Goal: Transaction & Acquisition: Purchase product/service

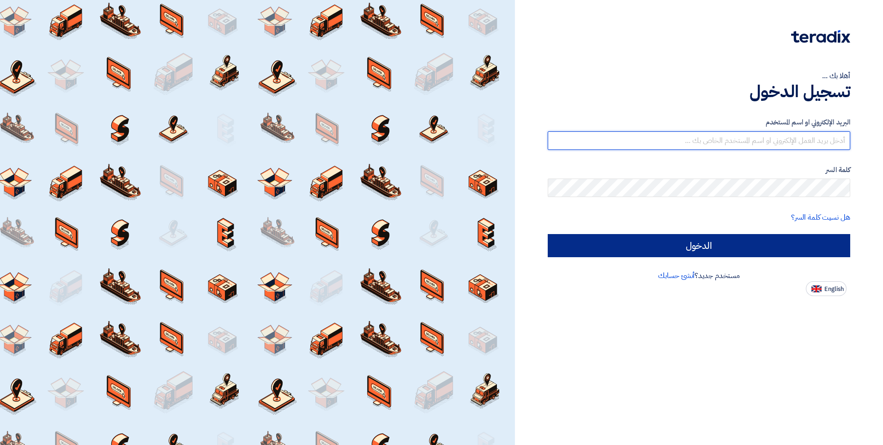
type input "[EMAIL_ADDRESS][DOMAIN_NAME]"
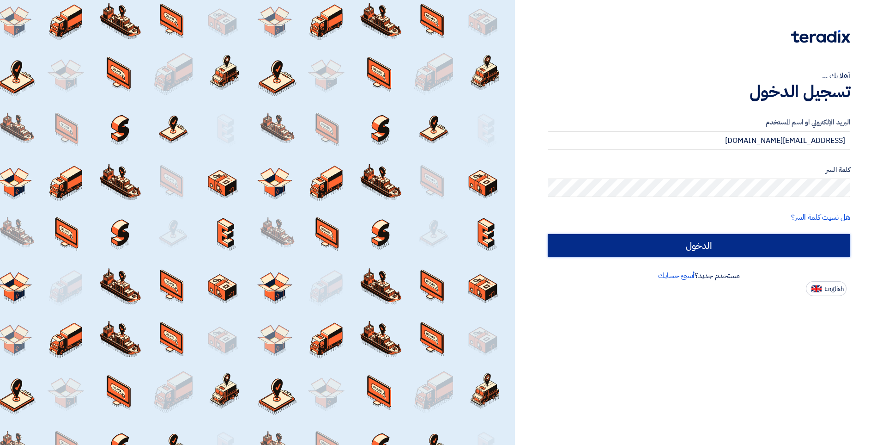
click at [724, 250] on input "الدخول" at bounding box center [699, 245] width 303 height 23
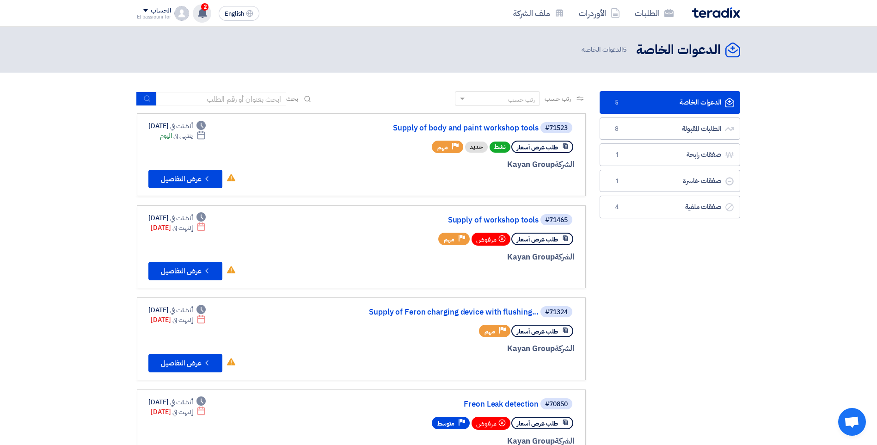
click at [206, 14] on use at bounding box center [202, 13] width 9 height 10
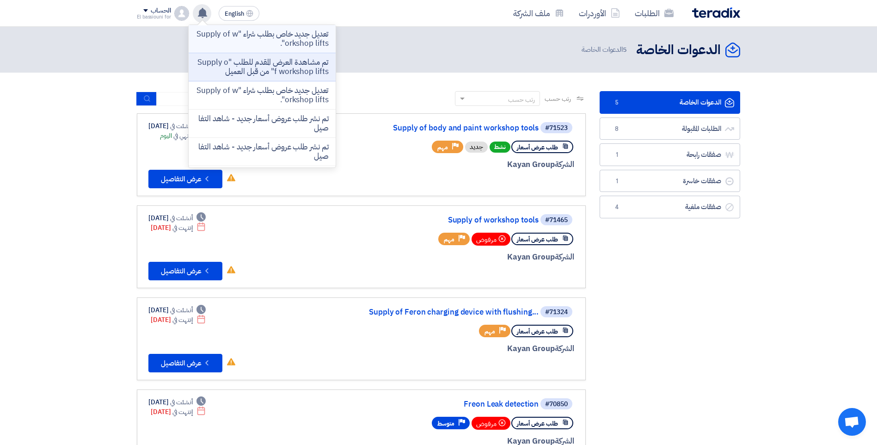
click at [265, 36] on p "تعديل جديد خاص بطلب شراء "Supply of workshop lifts"." at bounding box center [262, 39] width 132 height 18
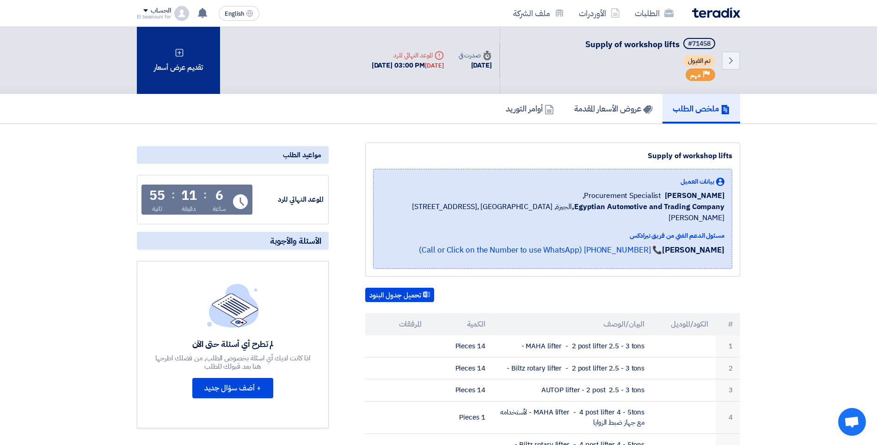
click at [169, 68] on div "تقديم عرض أسعار" at bounding box center [178, 60] width 83 height 67
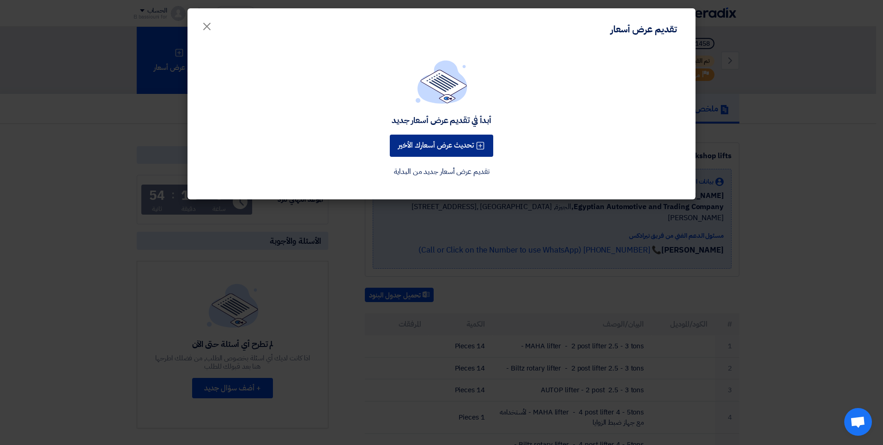
click at [448, 148] on button "تحديث عرض أسعارك الأخير" at bounding box center [442, 145] width 104 height 22
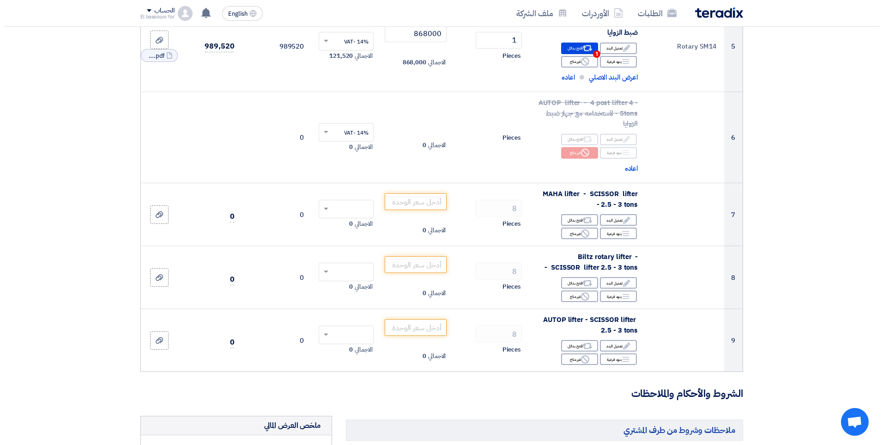
scroll to position [514, 0]
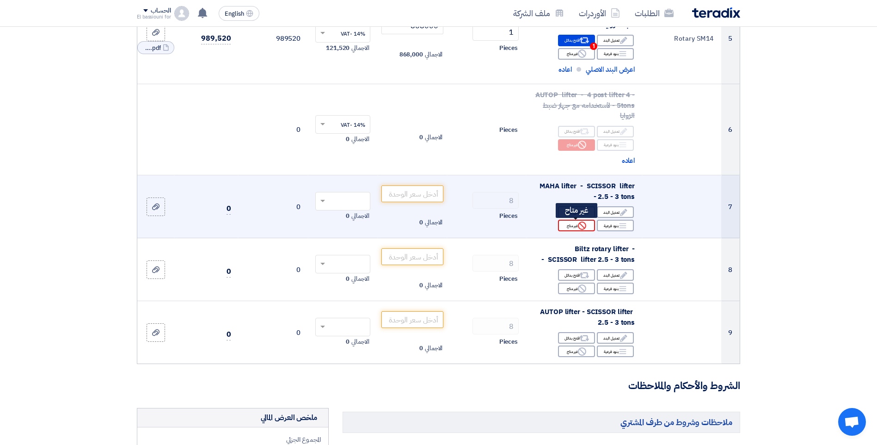
click at [568, 226] on div "Reject غير متاح" at bounding box center [576, 225] width 37 height 12
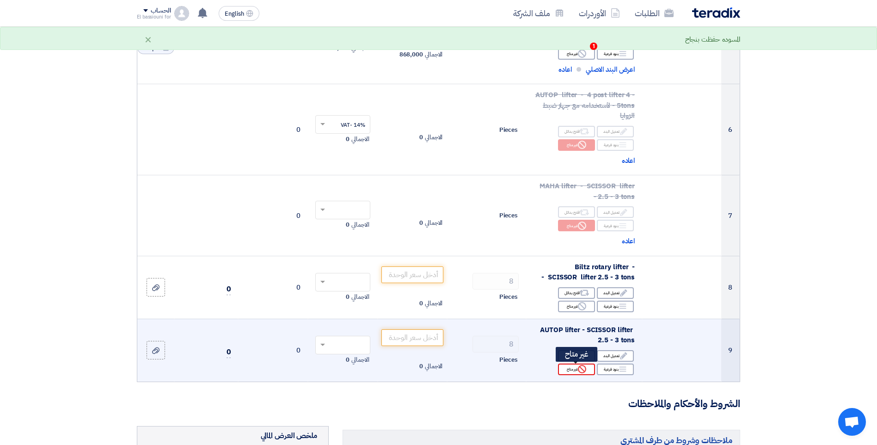
click at [582, 367] on icon "Reject" at bounding box center [582, 369] width 8 height 8
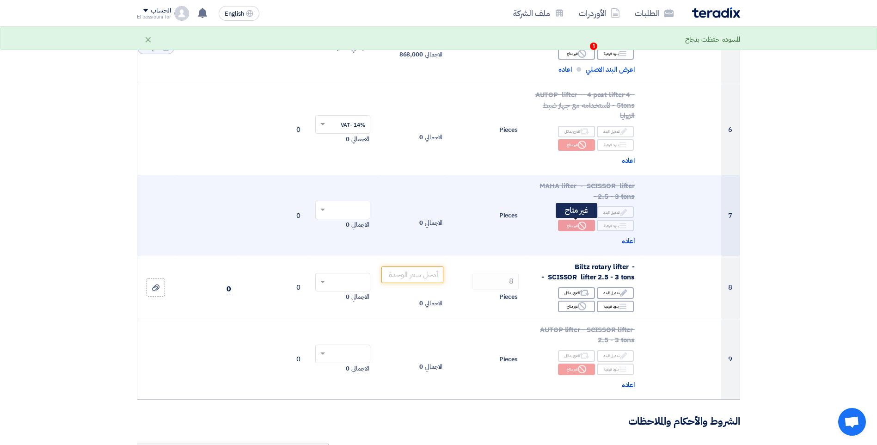
click at [581, 227] on icon "Reject" at bounding box center [582, 225] width 8 height 8
click at [572, 224] on div "Reject غير متاح" at bounding box center [576, 225] width 37 height 12
click at [569, 212] on div "Alternative اقترح بدائل" at bounding box center [576, 212] width 37 height 12
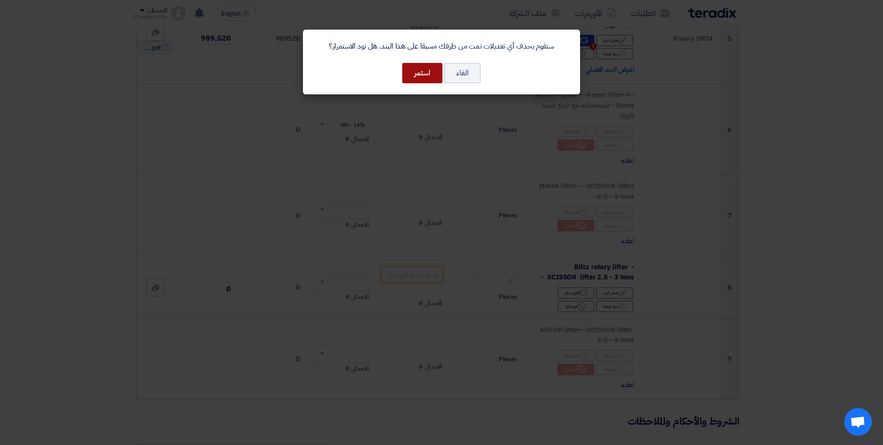
click at [427, 70] on button "استمر" at bounding box center [422, 73] width 40 height 20
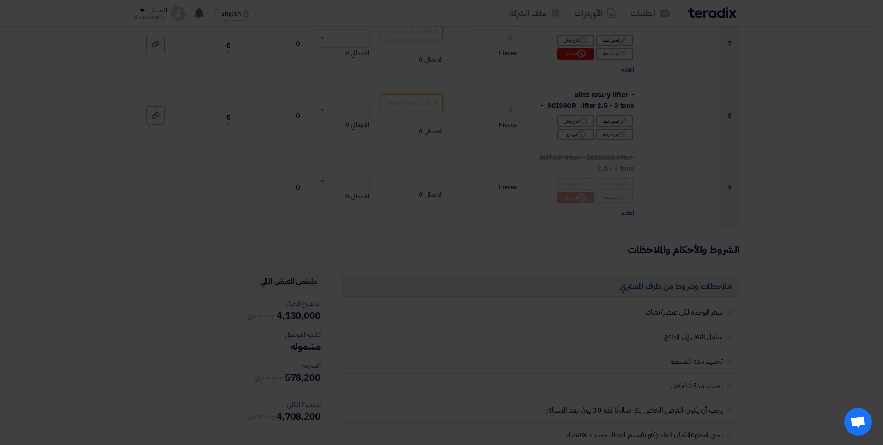
scroll to position [433, 0]
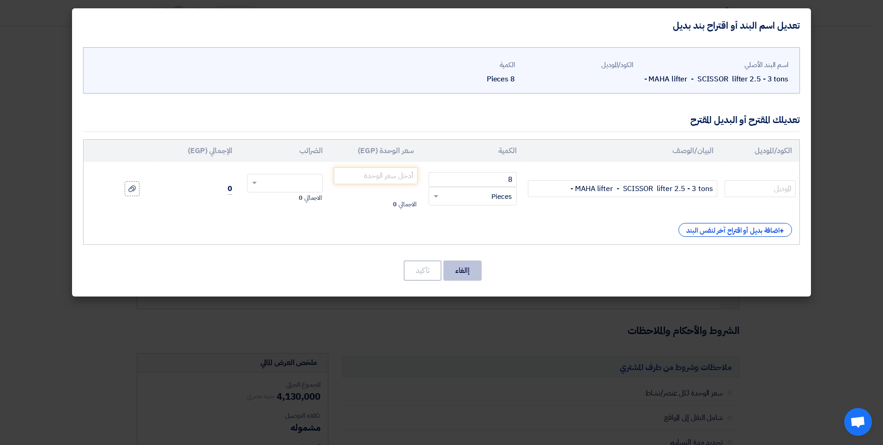
click at [459, 269] on button "إالغاء" at bounding box center [463, 270] width 38 height 20
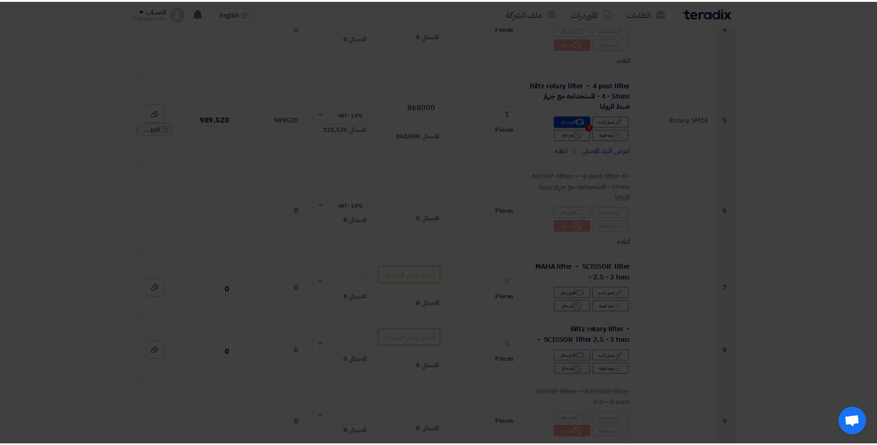
scroll to position [605, 0]
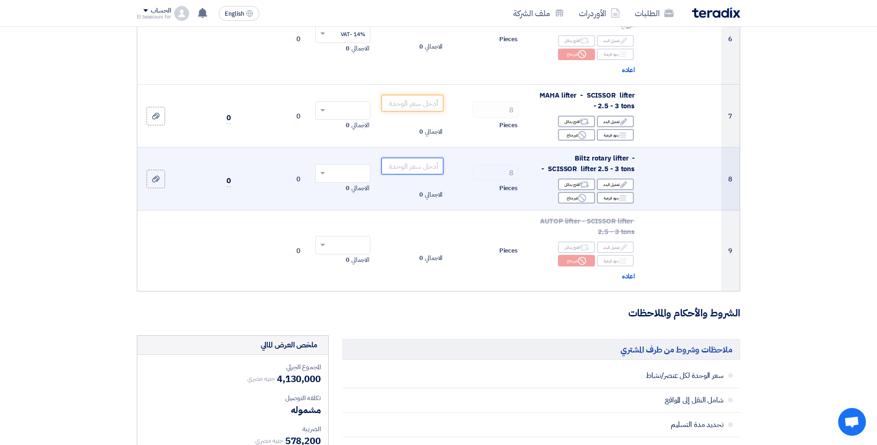
click at [402, 169] on input "number" at bounding box center [412, 166] width 62 height 17
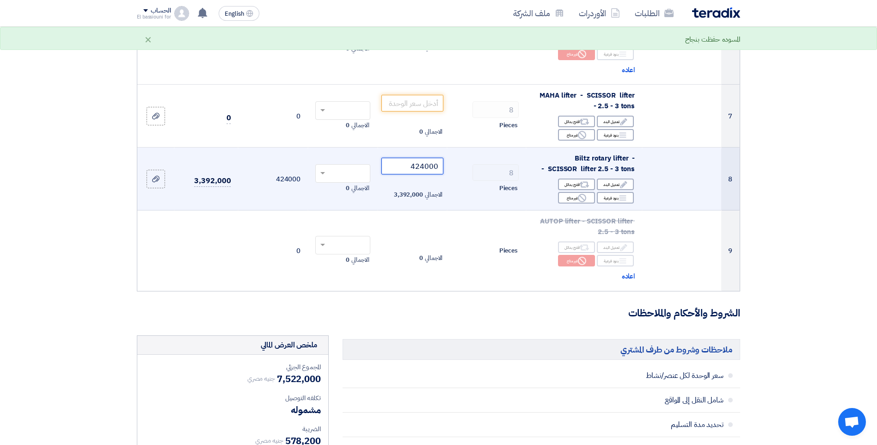
type input "424000"
click at [353, 174] on input "text" at bounding box center [347, 174] width 37 height 15
click at [353, 189] on span "14% -VAT" at bounding box center [353, 190] width 24 height 8
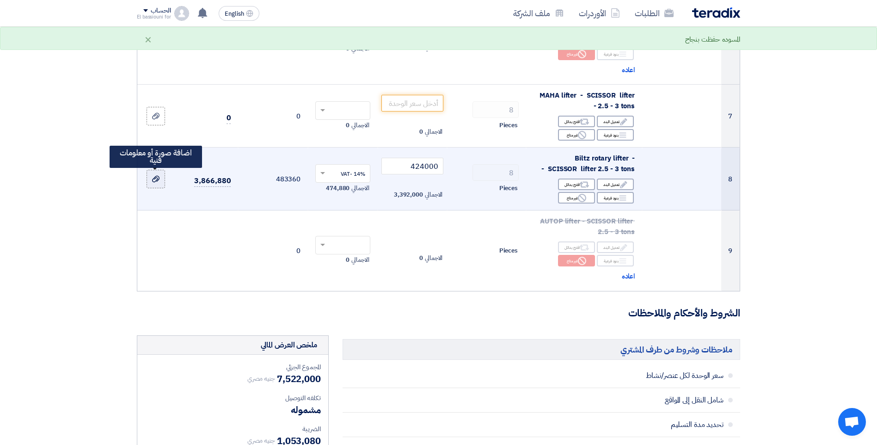
click at [156, 180] on use at bounding box center [155, 179] width 7 height 6
click at [0, 0] on input "file" at bounding box center [0, 0] width 0 height 0
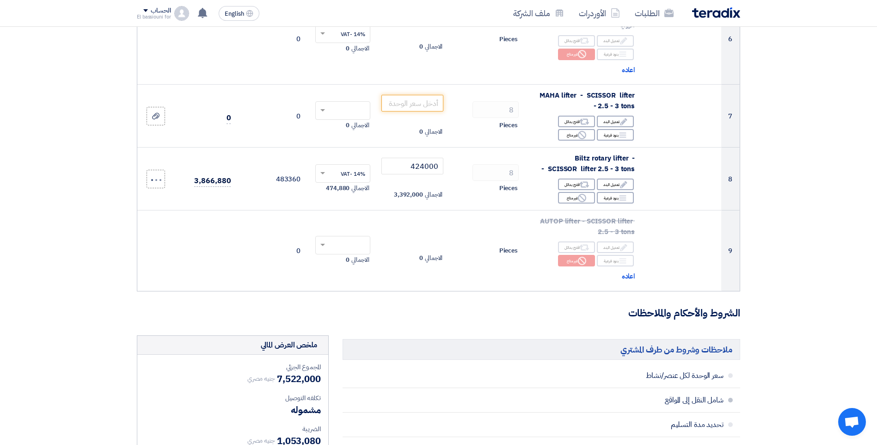
drag, startPoint x: 522, startPoint y: 418, endPoint x: 522, endPoint y: 409, distance: 8.3
click at [522, 417] on li "تحديد مدة التسليم" at bounding box center [540, 424] width 397 height 24
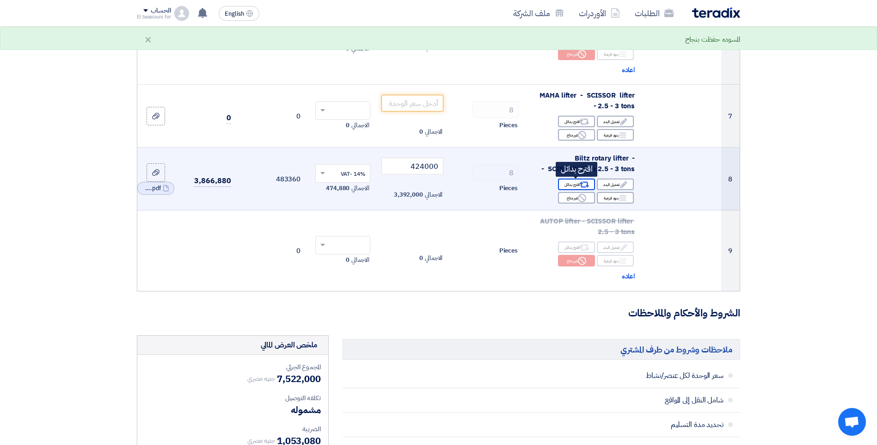
click at [574, 184] on div "Alternative اقترح بدائل" at bounding box center [576, 184] width 37 height 12
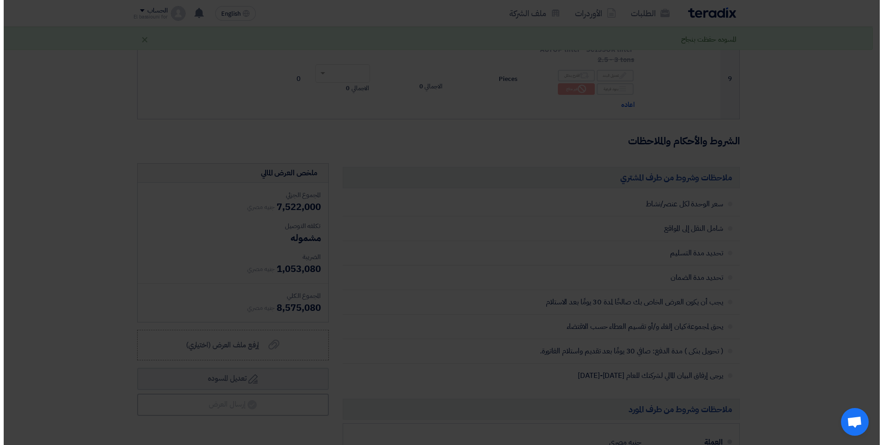
scroll to position [433, 0]
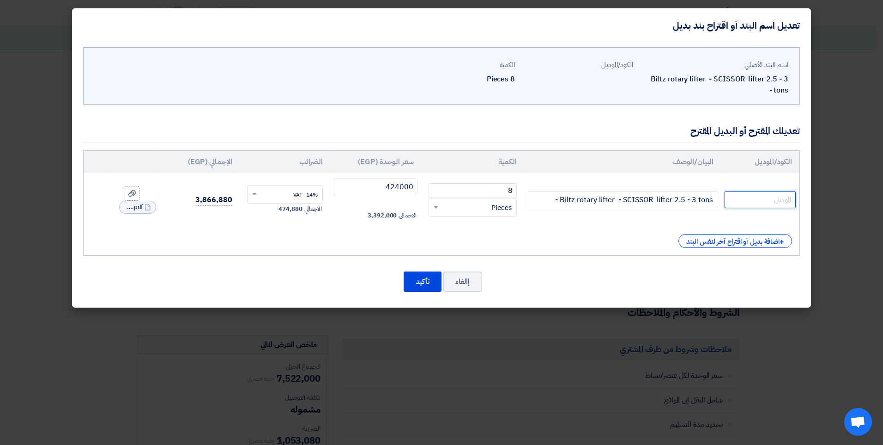
click at [765, 200] on input "text" at bounding box center [760, 199] width 71 height 17
type input "Rotery DS35"
click at [417, 278] on button "تأكيد" at bounding box center [423, 281] width 38 height 20
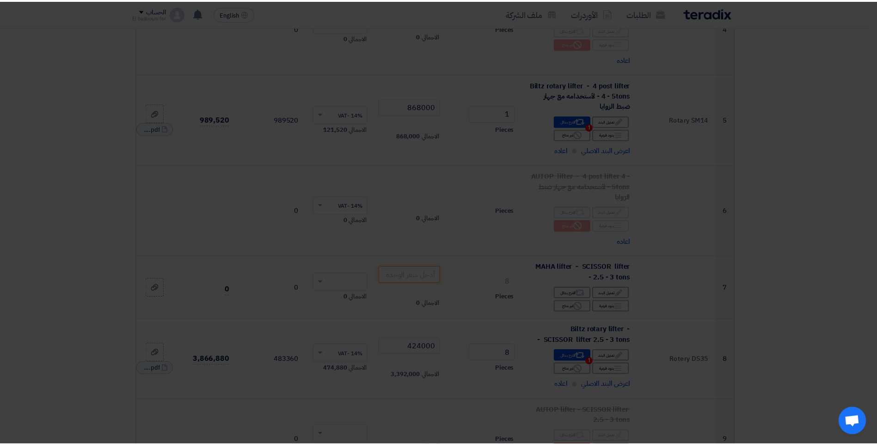
scroll to position [605, 0]
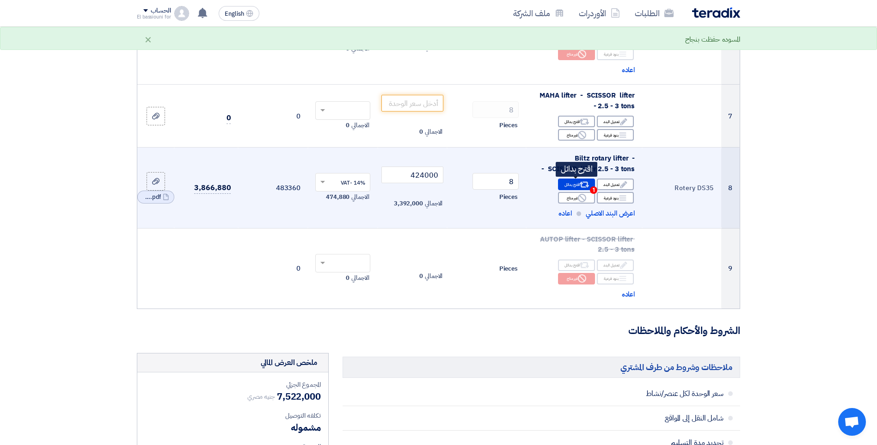
click at [569, 185] on div "Alternative اقترح بدائل 1" at bounding box center [576, 184] width 37 height 12
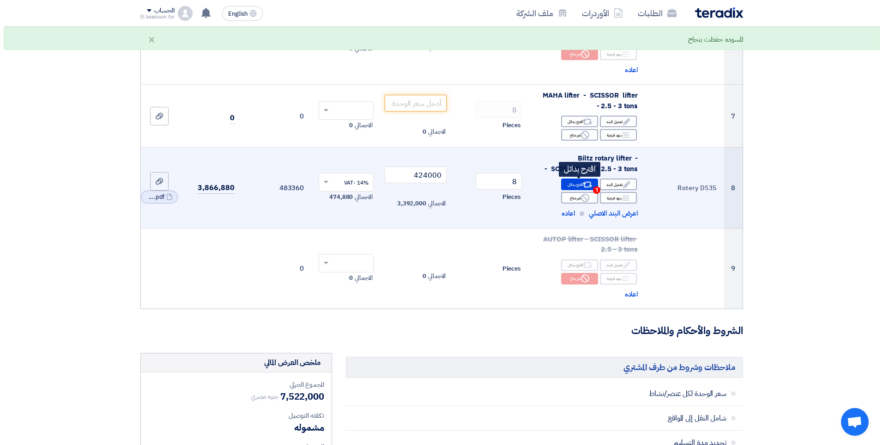
scroll to position [433, 0]
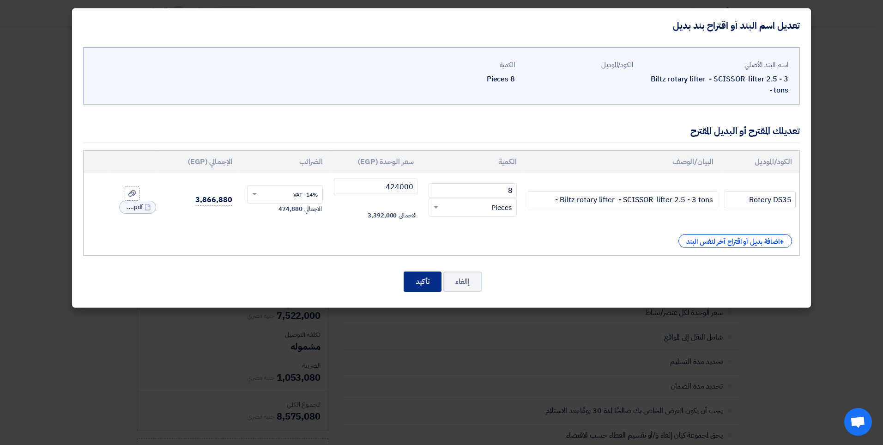
click at [426, 286] on button "تأكيد" at bounding box center [423, 281] width 38 height 20
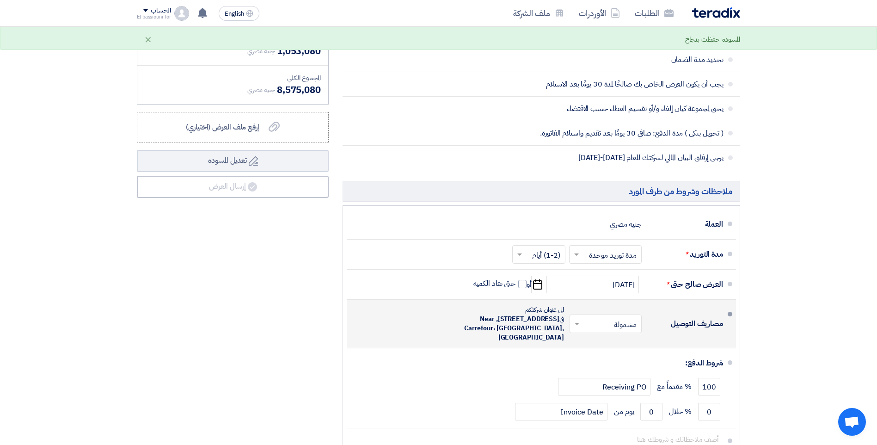
scroll to position [1014, 0]
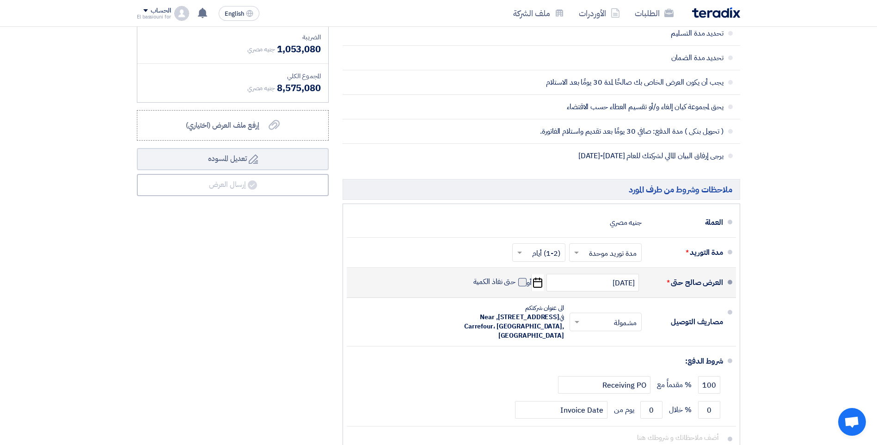
click at [522, 281] on span at bounding box center [522, 282] width 8 height 8
click at [516, 281] on input "حتى نفاذ الكمية" at bounding box center [493, 286] width 44 height 18
checkbox input "true"
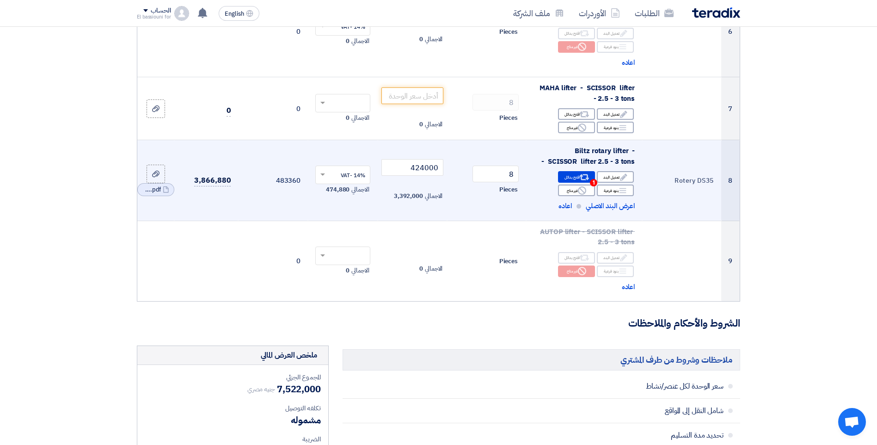
scroll to position [609, 0]
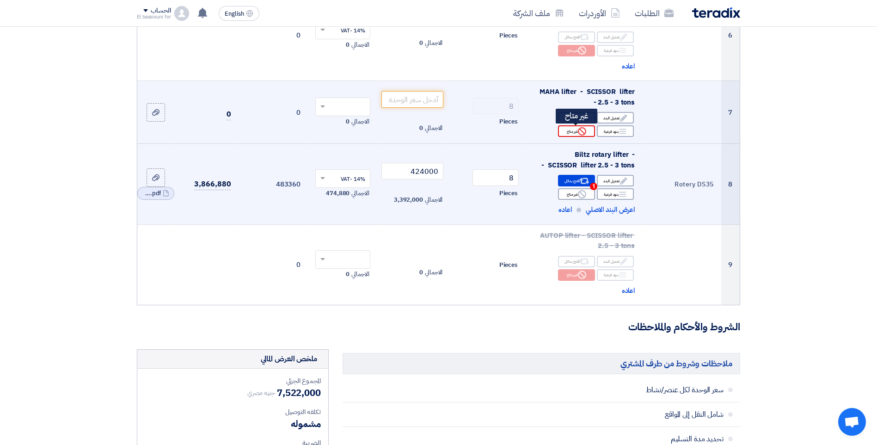
click at [569, 136] on div "Reject غير متاح" at bounding box center [576, 131] width 37 height 12
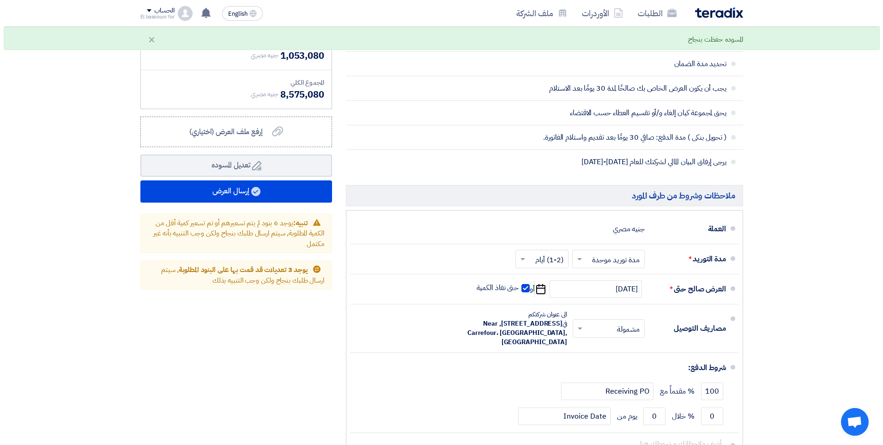
scroll to position [1016, 0]
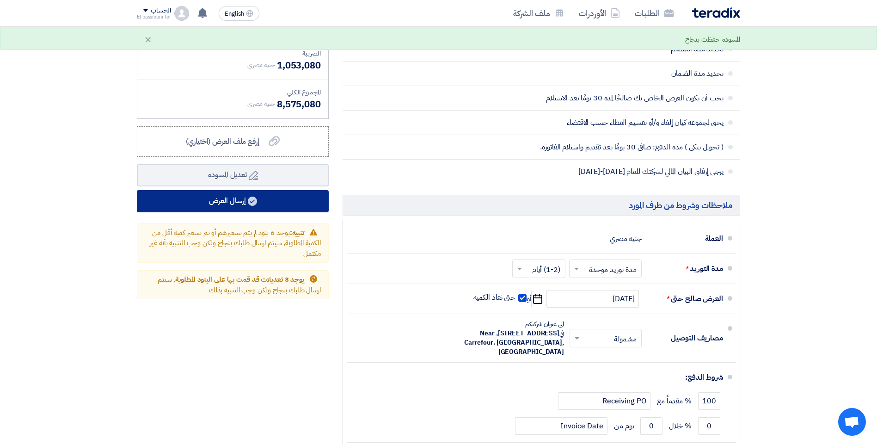
click at [290, 201] on button "إرسال العرض" at bounding box center [233, 201] width 192 height 22
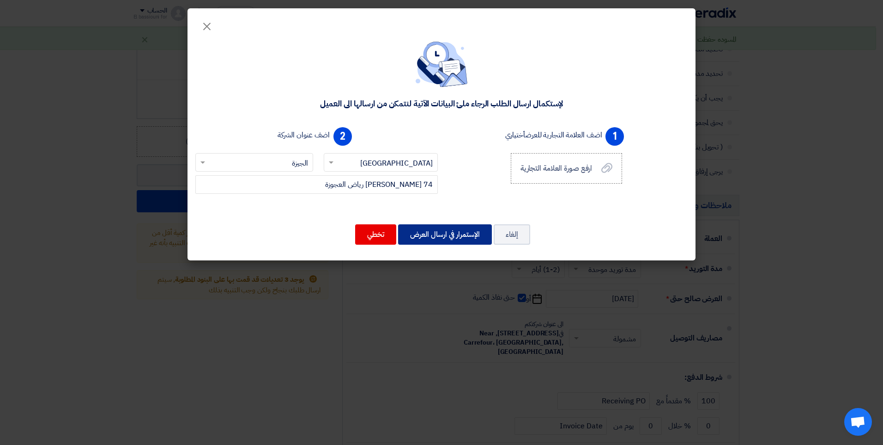
click at [447, 228] on button "الإستمرار في ارسال العرض" at bounding box center [445, 234] width 94 height 20
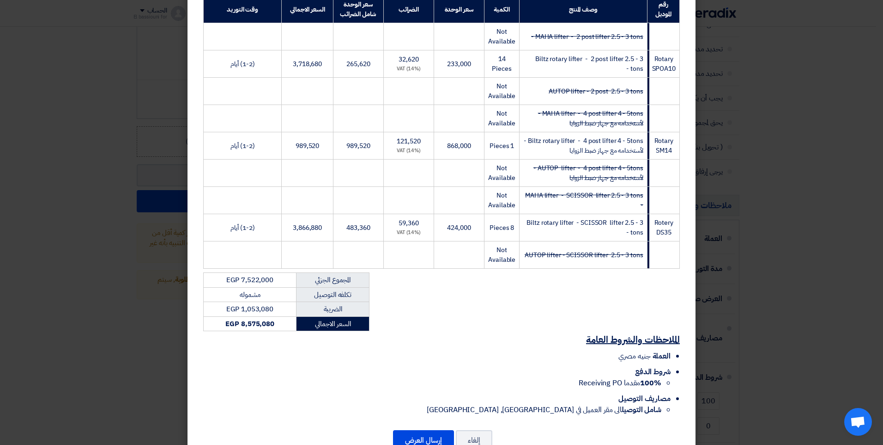
scroll to position [182, 0]
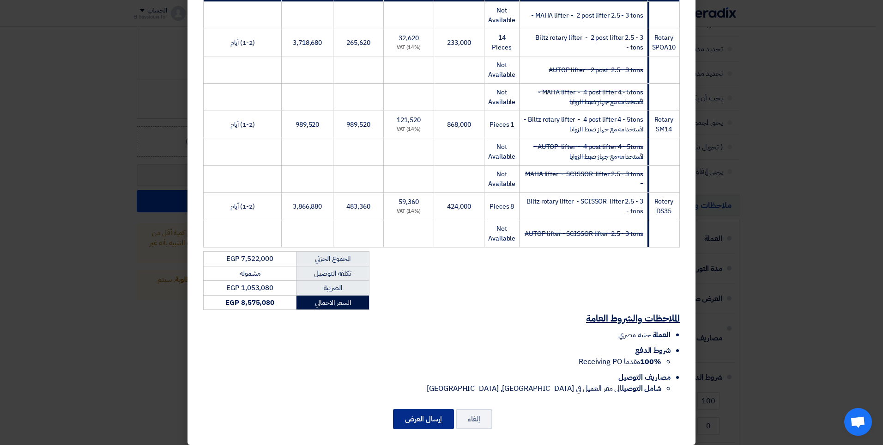
click at [414, 414] on button "إرسال العرض" at bounding box center [423, 418] width 61 height 20
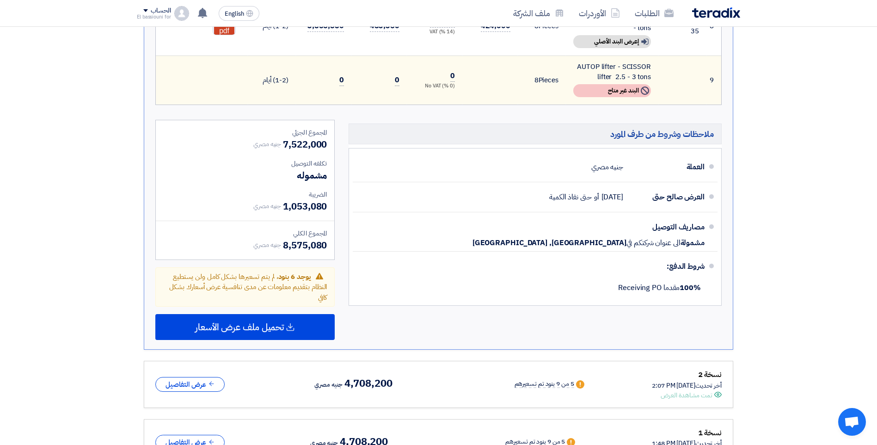
scroll to position [716, 0]
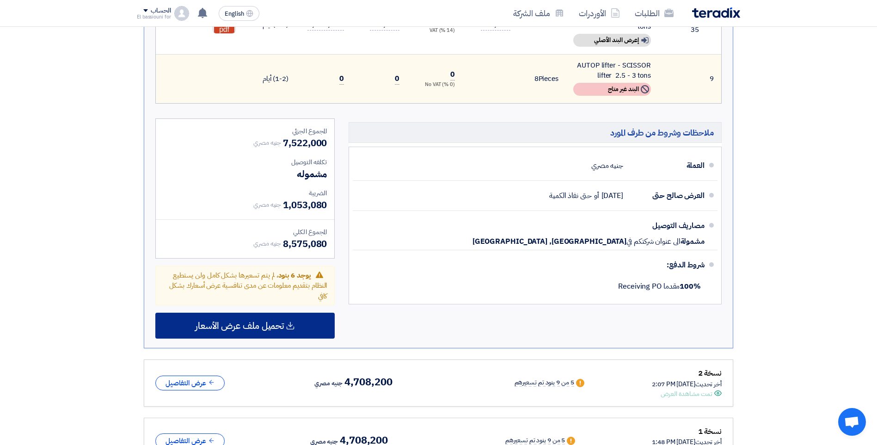
drag, startPoint x: 264, startPoint y: 329, endPoint x: 275, endPoint y: 335, distance: 12.0
click at [265, 329] on span "تحميل ملف عرض الأسعار" at bounding box center [239, 325] width 89 height 8
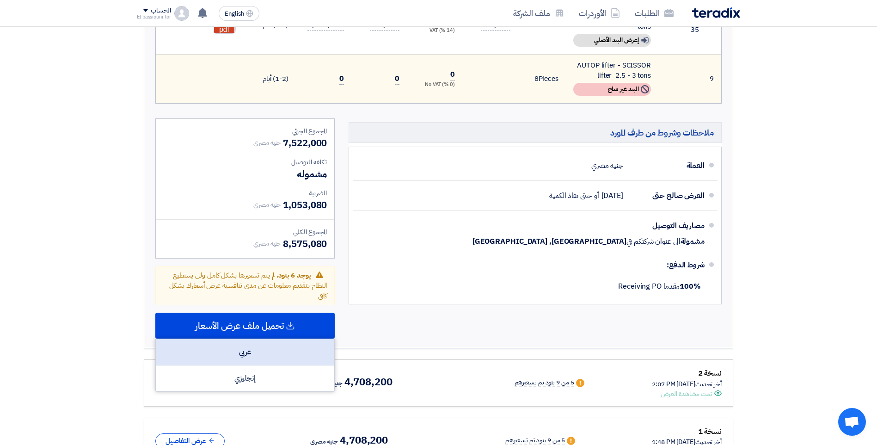
click at [305, 348] on div "عربي" at bounding box center [245, 352] width 178 height 26
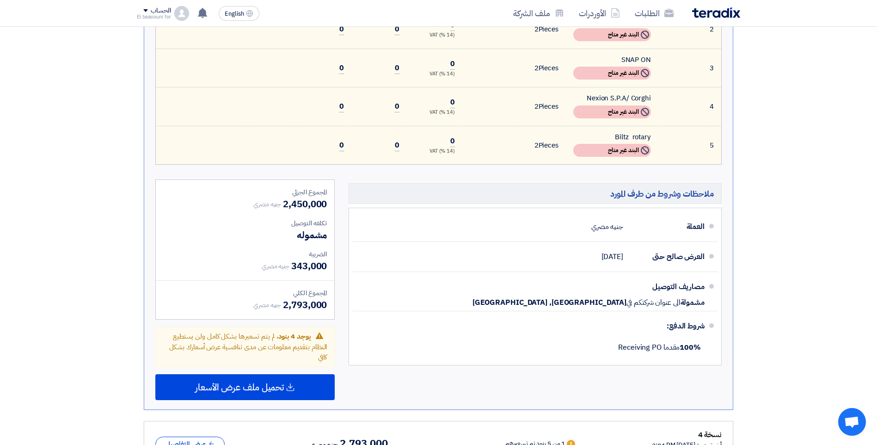
scroll to position [422, 0]
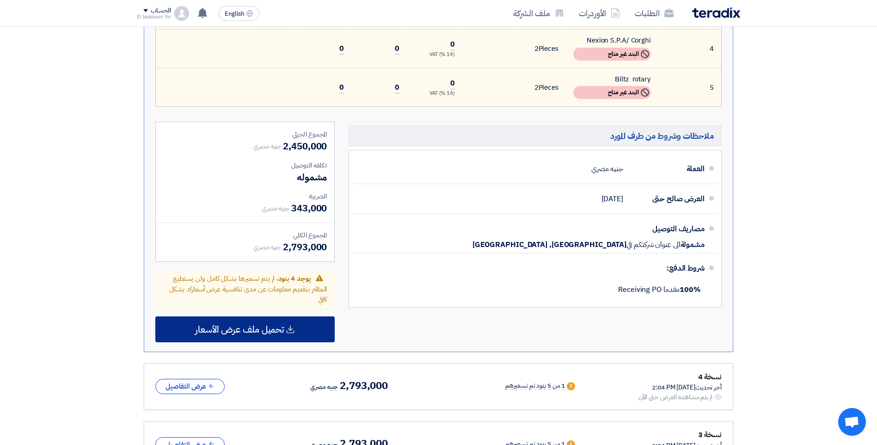
drag, startPoint x: 208, startPoint y: 332, endPoint x: 215, endPoint y: 338, distance: 9.1
click at [210, 333] on span "تحميل ملف عرض الأسعار" at bounding box center [239, 329] width 89 height 8
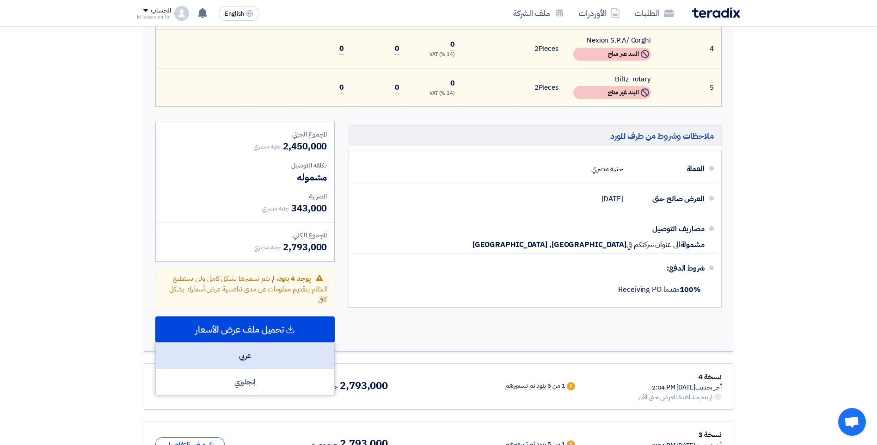
drag, startPoint x: 280, startPoint y: 353, endPoint x: 295, endPoint y: 351, distance: 15.3
click at [280, 353] on div "عربي" at bounding box center [245, 355] width 178 height 26
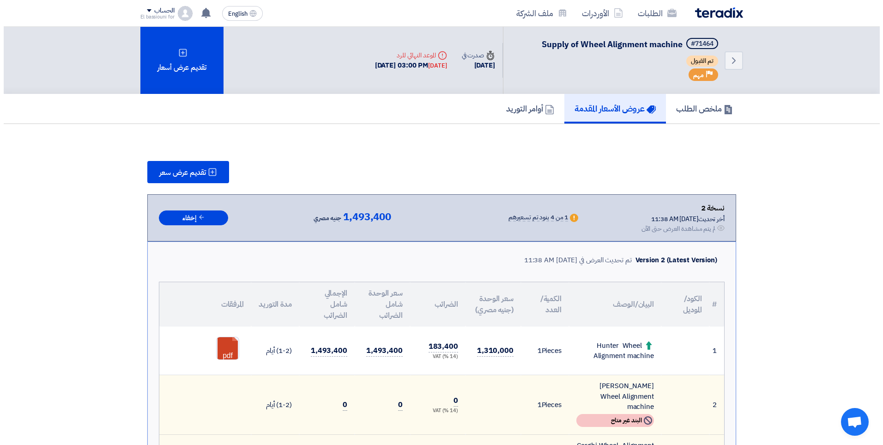
scroll to position [7, 0]
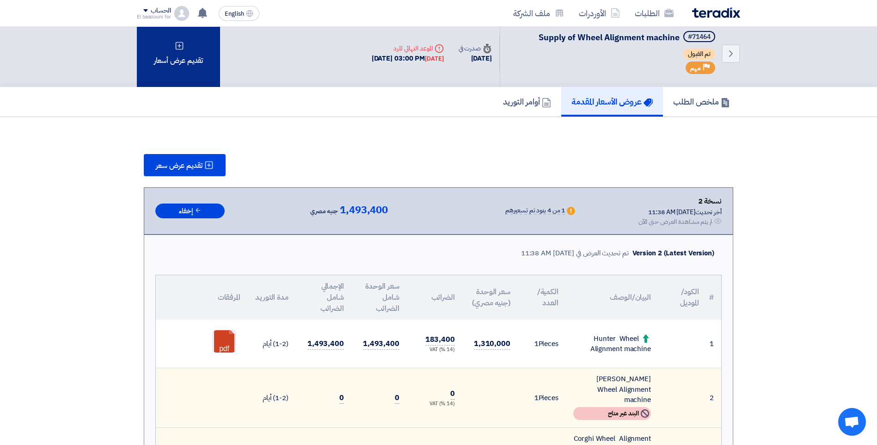
click at [188, 60] on div "تقديم عرض أسعار" at bounding box center [178, 53] width 83 height 67
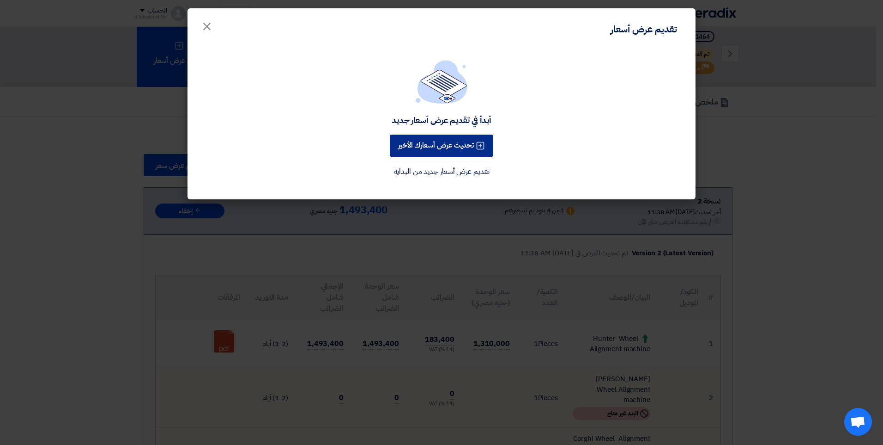
click at [439, 142] on button "تحديث عرض أسعارك الأخير" at bounding box center [442, 145] width 104 height 22
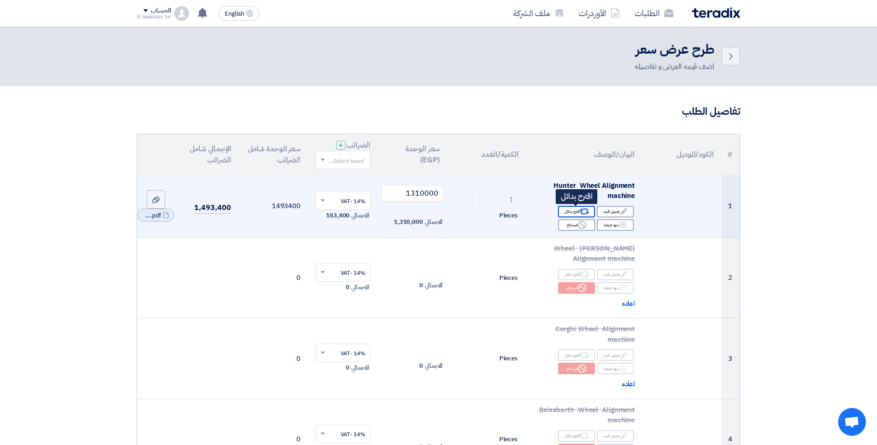
click at [579, 208] on icon "Alternative" at bounding box center [584, 212] width 10 height 10
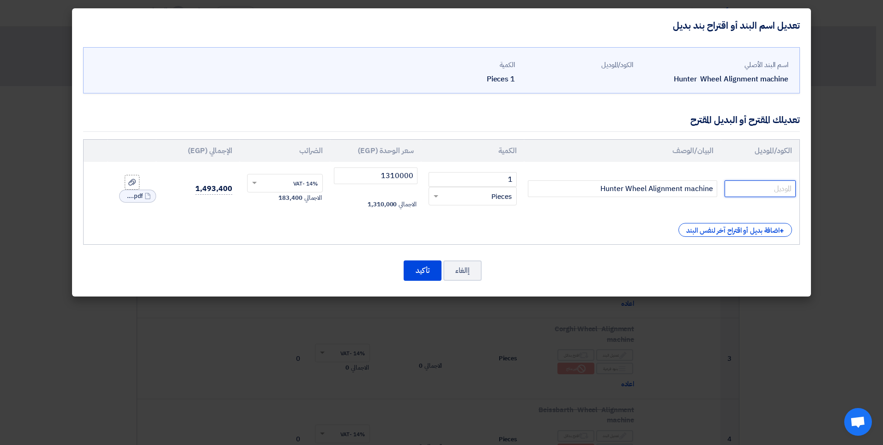
click at [757, 191] on input "text" at bounding box center [760, 188] width 71 height 17
type input "Hunter Elite"
click at [415, 268] on button "تأكيد" at bounding box center [423, 270] width 38 height 20
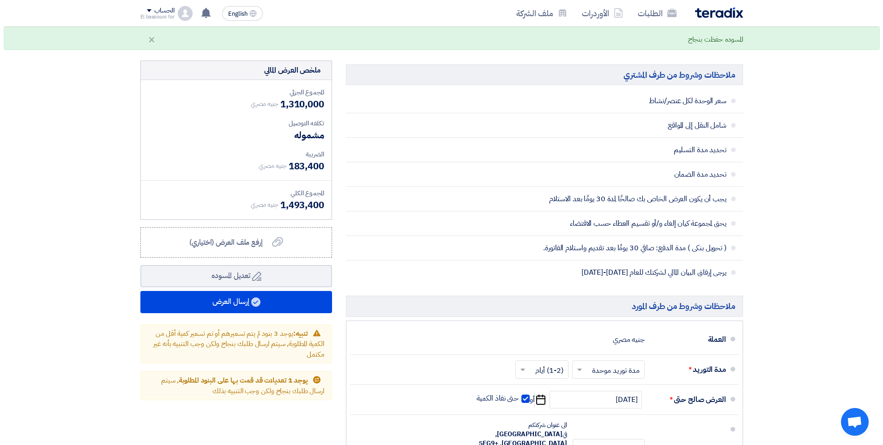
scroll to position [479, 0]
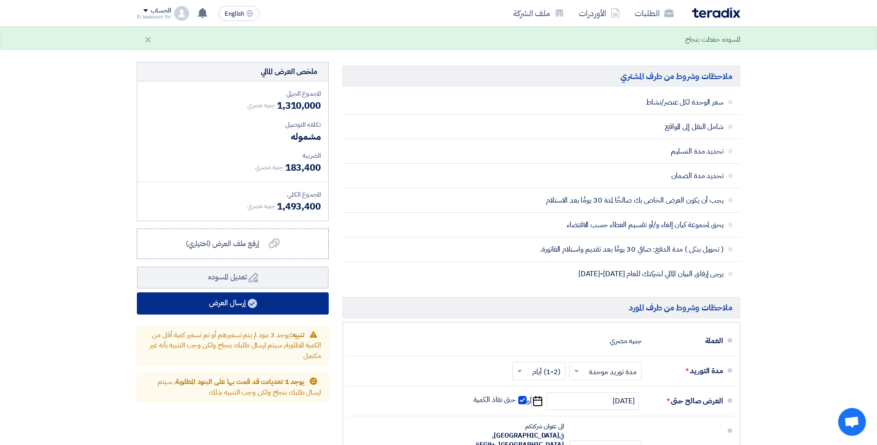
click at [245, 302] on button "إرسال العرض" at bounding box center [233, 303] width 192 height 22
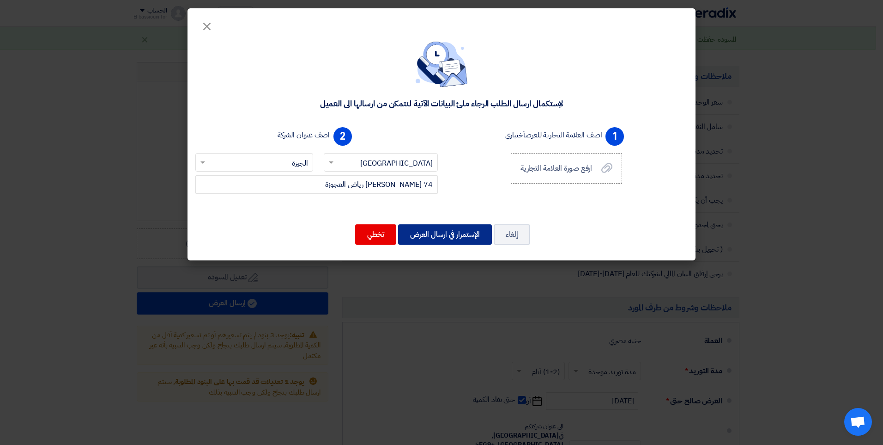
click at [470, 224] on button "الإستمرار في ارسال العرض" at bounding box center [445, 234] width 94 height 20
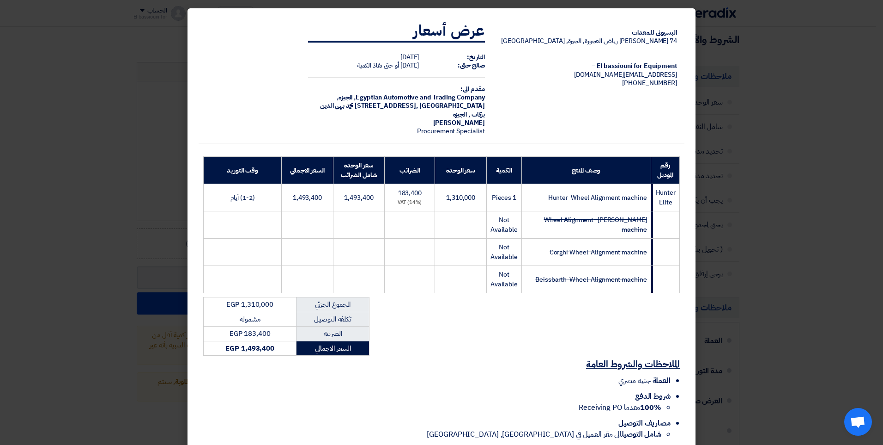
scroll to position [46, 0]
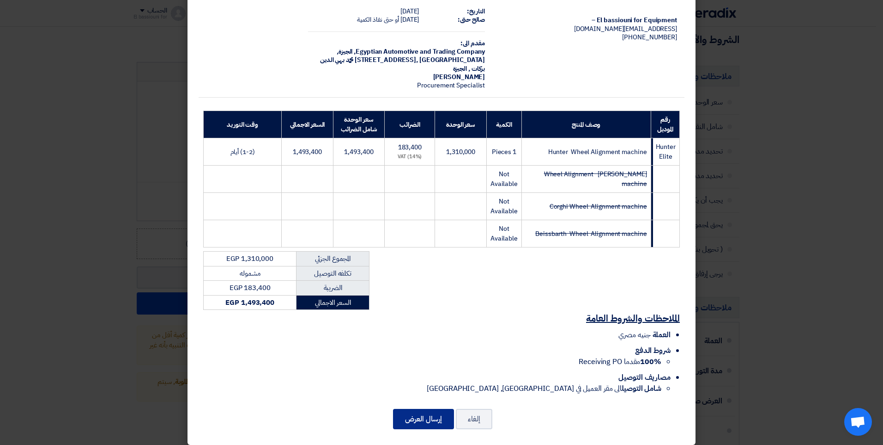
click at [427, 408] on button "إرسال العرض" at bounding box center [423, 418] width 61 height 20
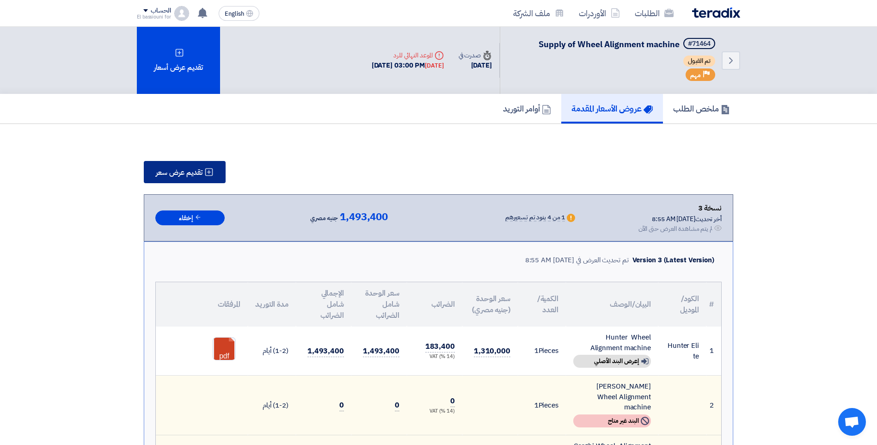
click at [205, 177] on button "تقديم عرض سعر" at bounding box center [185, 172] width 82 height 22
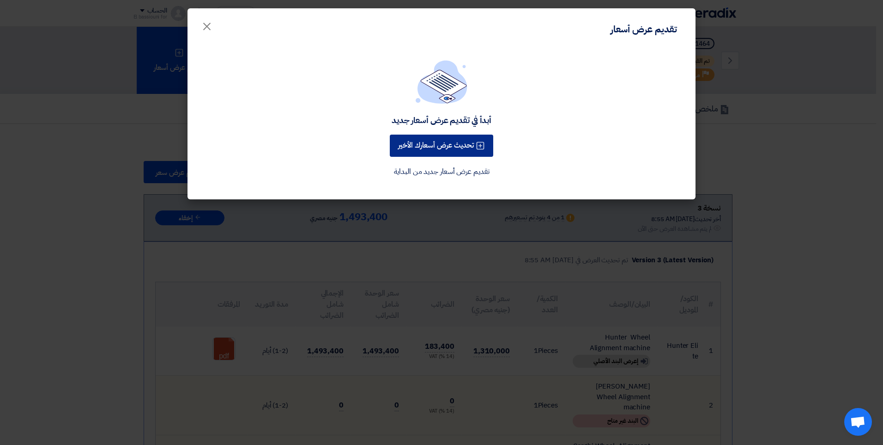
click at [459, 149] on button "تحديث عرض أسعارك الأخير" at bounding box center [442, 145] width 104 height 22
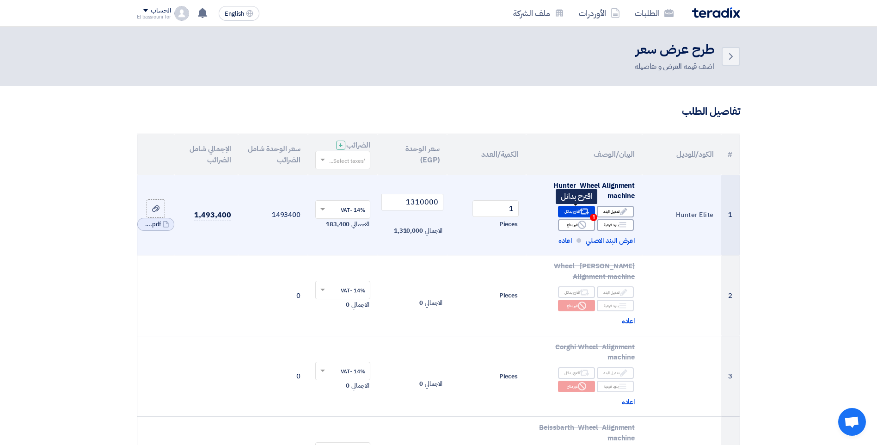
click at [566, 208] on div "Alternative اقترح بدائل 1" at bounding box center [576, 212] width 37 height 12
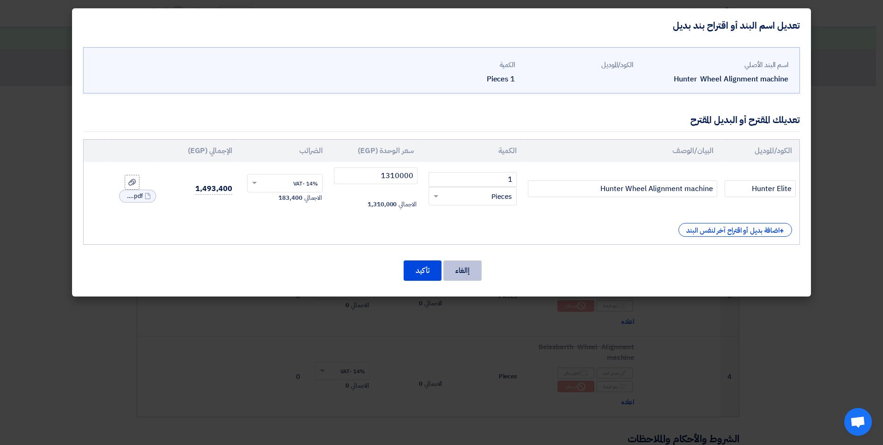
click at [466, 268] on button "إالغاء" at bounding box center [463, 270] width 38 height 20
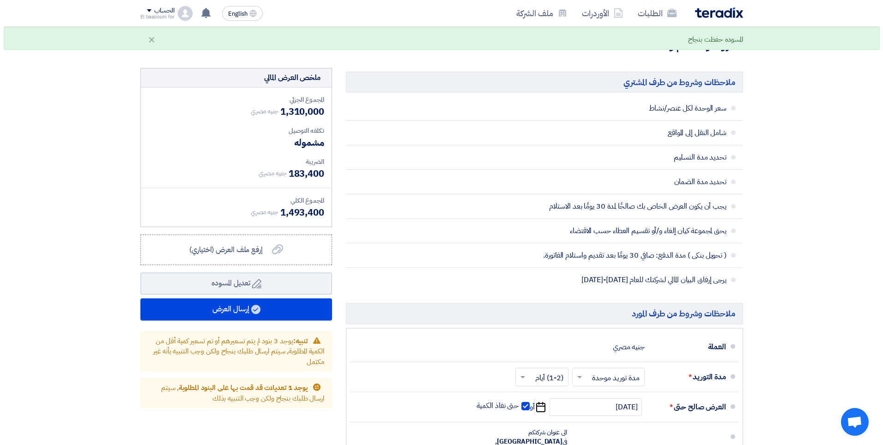
scroll to position [481, 0]
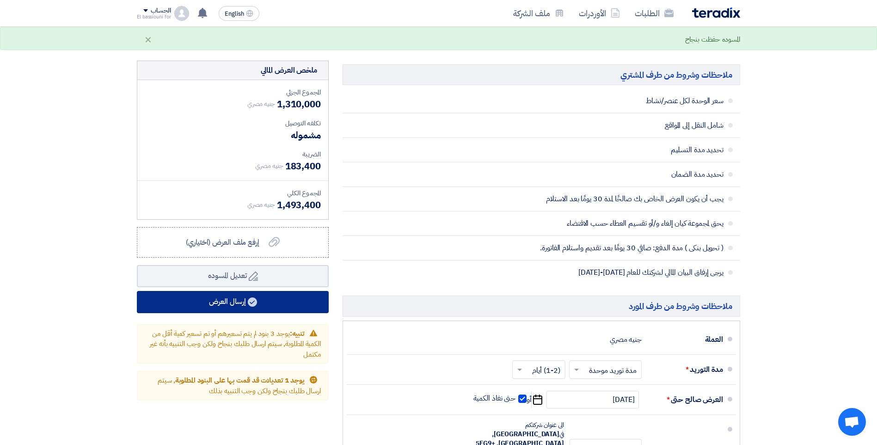
click at [292, 304] on button "إرسال العرض" at bounding box center [233, 302] width 192 height 22
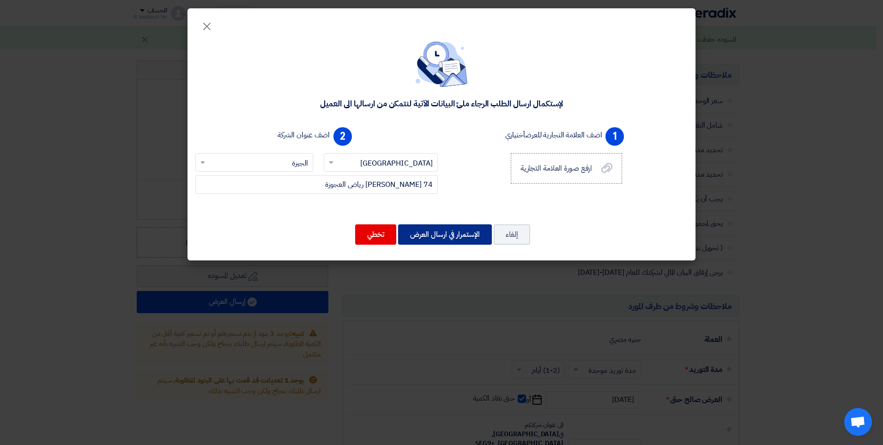
click at [453, 238] on button "الإستمرار في ارسال العرض" at bounding box center [445, 234] width 94 height 20
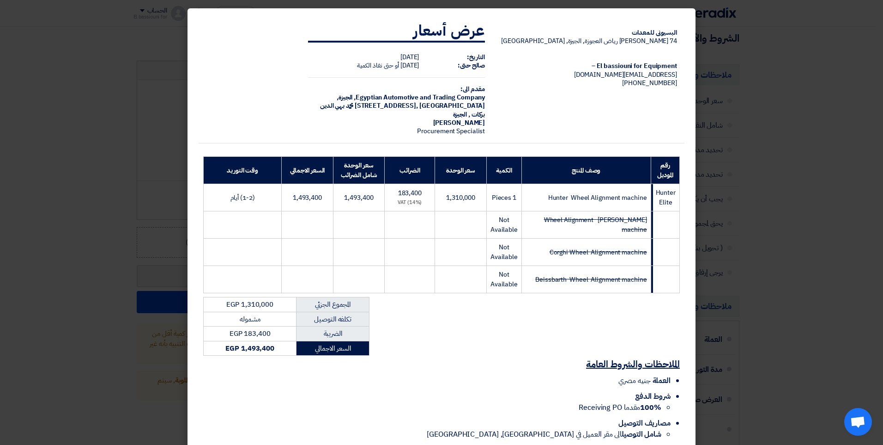
scroll to position [46, 0]
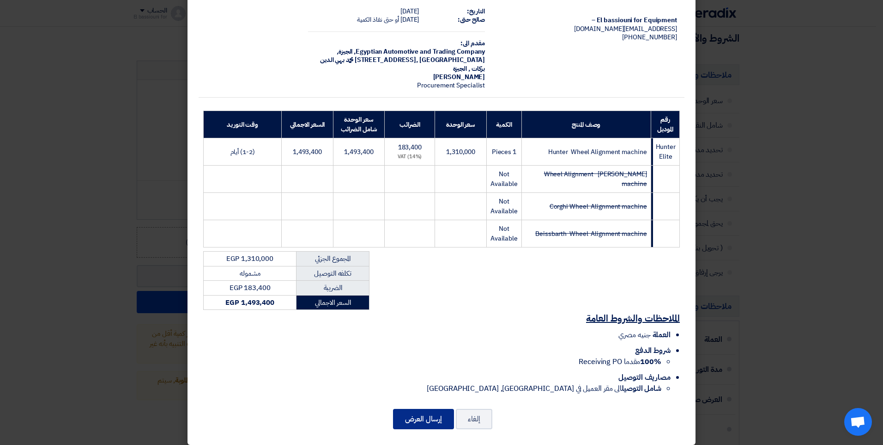
click at [415, 408] on button "إرسال العرض" at bounding box center [423, 418] width 61 height 20
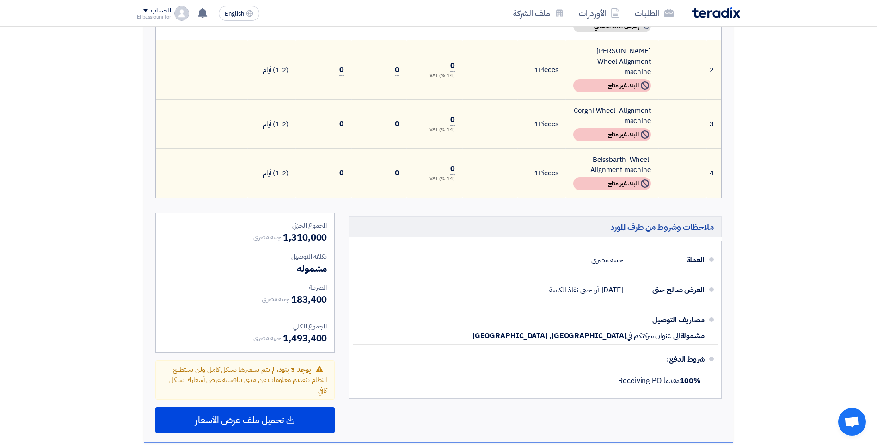
scroll to position [347, 0]
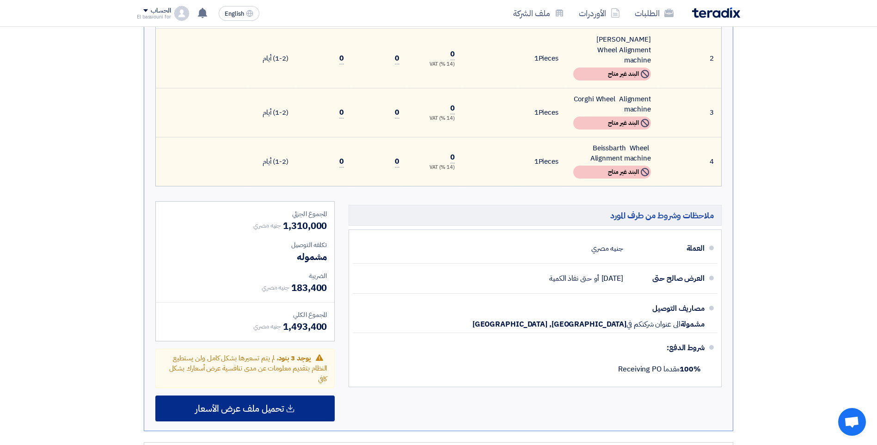
click at [211, 404] on span "تحميل ملف عرض الأسعار" at bounding box center [239, 408] width 89 height 8
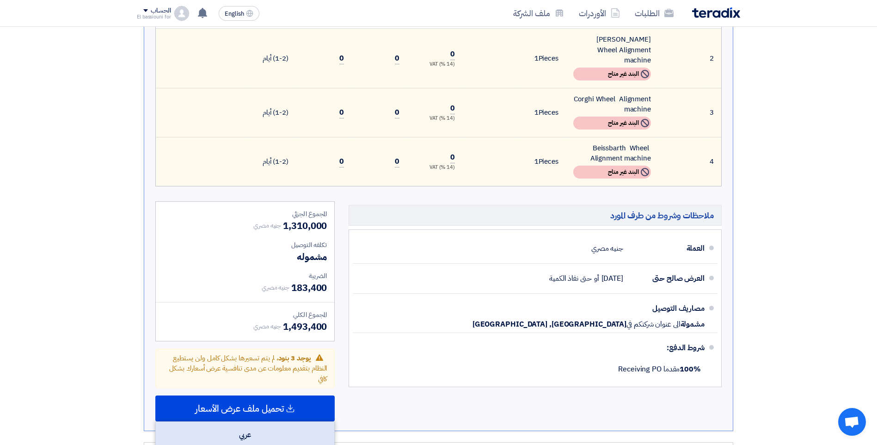
drag, startPoint x: 283, startPoint y: 422, endPoint x: 289, endPoint y: 427, distance: 8.5
click at [281, 422] on div "عربي" at bounding box center [245, 434] width 178 height 26
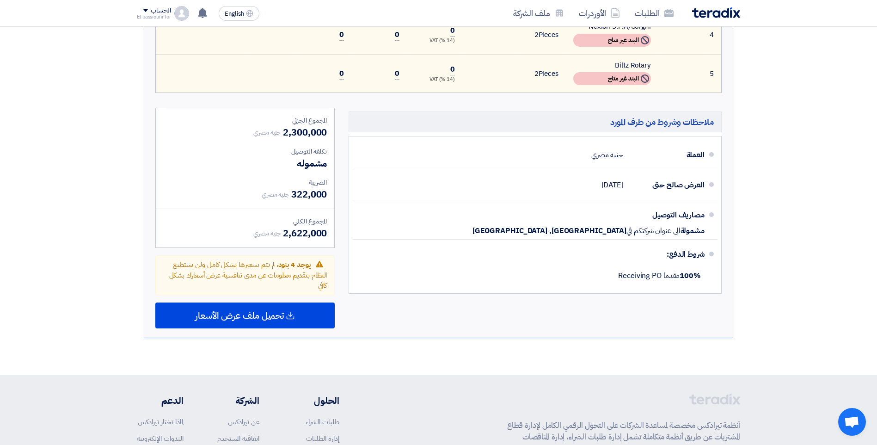
scroll to position [437, 0]
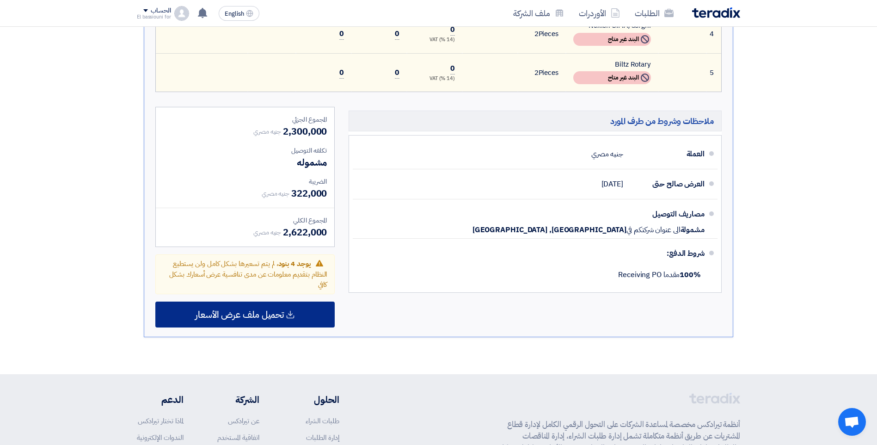
click at [301, 322] on div "تحميل ملف عرض الأسعار" at bounding box center [244, 314] width 179 height 26
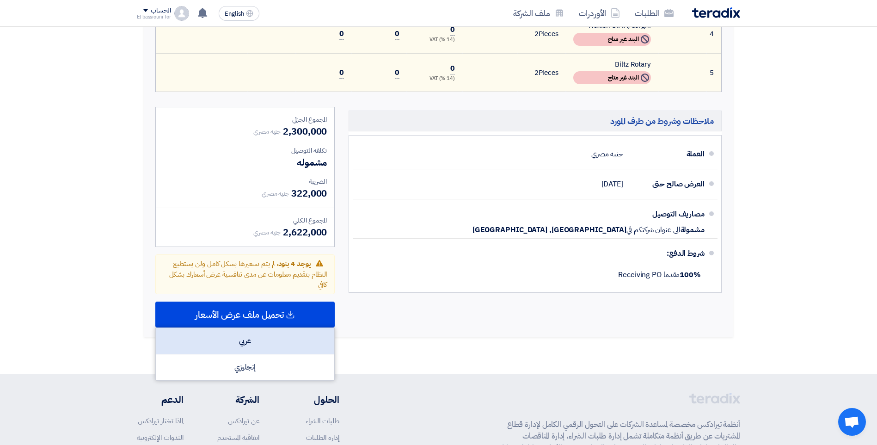
click at [288, 338] on div "عربي" at bounding box center [245, 341] width 178 height 26
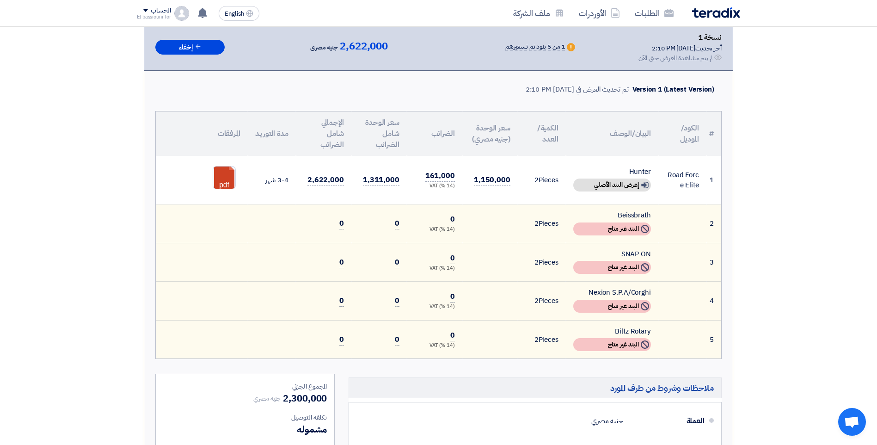
scroll to position [168, 0]
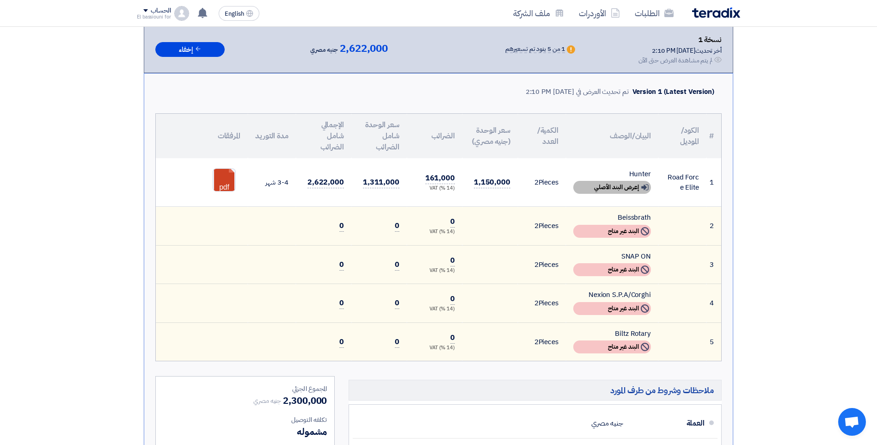
click at [639, 190] on div "Show details إعرض البند الأصلي" at bounding box center [612, 187] width 78 height 13
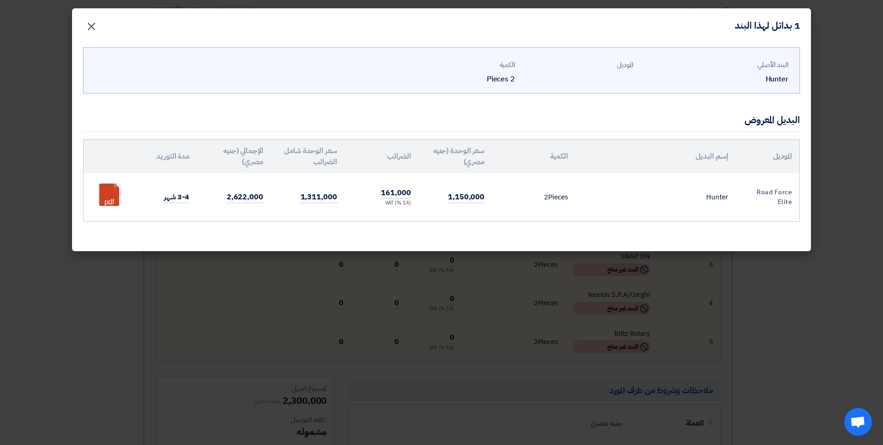
drag, startPoint x: 93, startPoint y: 24, endPoint x: 132, endPoint y: 12, distance: 40.5
click at [92, 24] on span "×" at bounding box center [91, 26] width 11 height 28
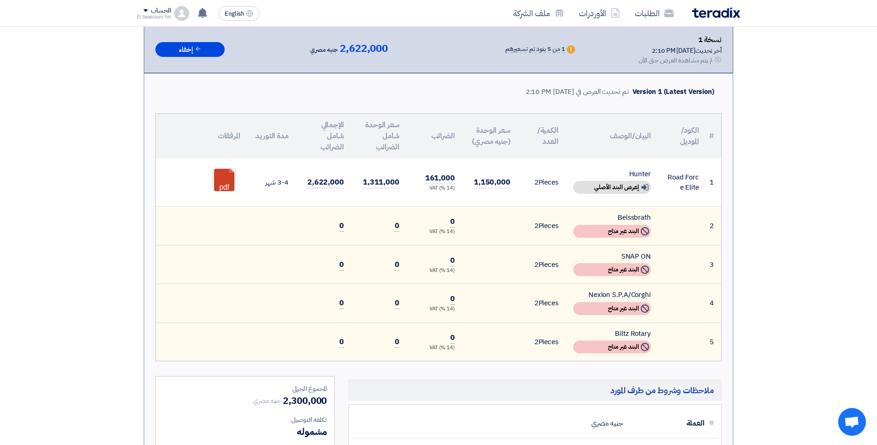
scroll to position [0, 0]
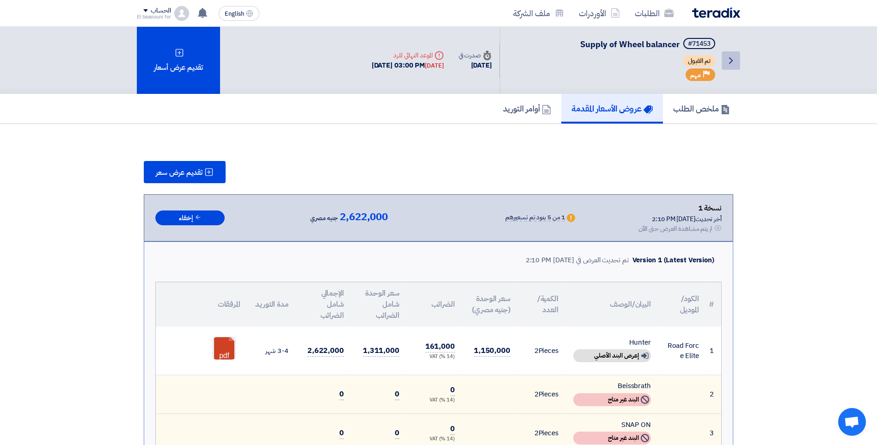
click at [729, 61] on icon "Back" at bounding box center [730, 60] width 11 height 11
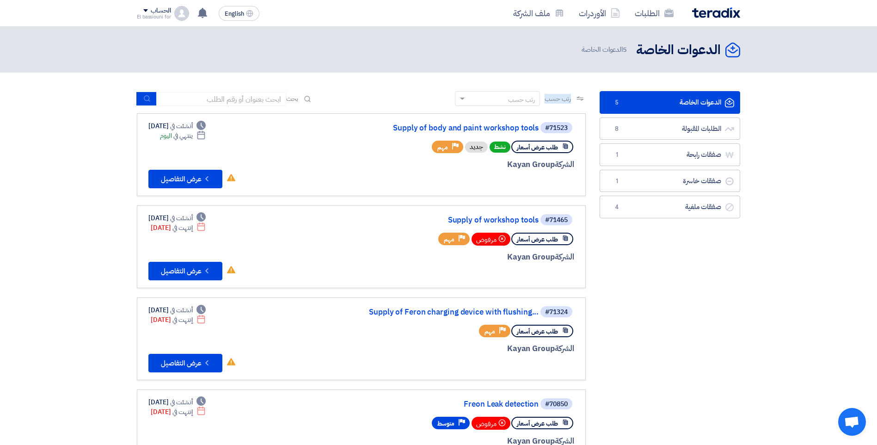
drag, startPoint x: 573, startPoint y: 96, endPoint x: 546, endPoint y: 100, distance: 28.0
click at [546, 100] on div "رتب حسب رتب حسب" at bounding box center [520, 98] width 131 height 15
drag, startPoint x: 546, startPoint y: 100, endPoint x: 535, endPoint y: 97, distance: 11.0
click at [535, 97] on div "رتب حسب" at bounding box center [503, 99] width 73 height 12
click at [522, 113] on span "أحدث الطلبات المقبولة" at bounding box center [508, 115] width 52 height 10
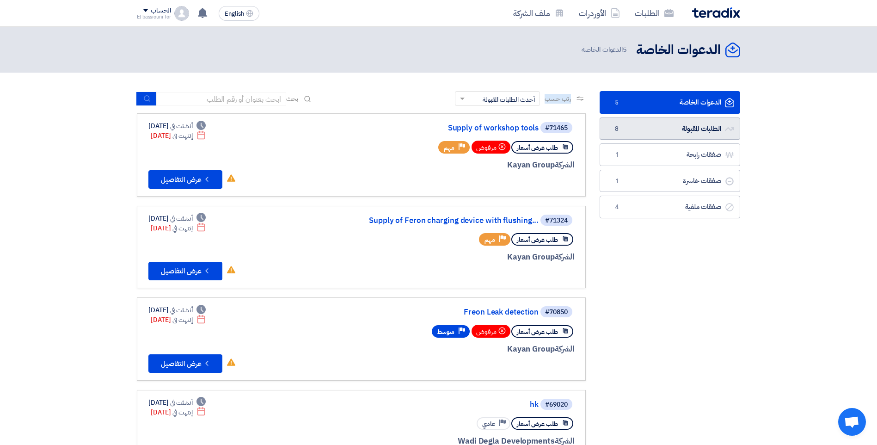
click at [658, 129] on link "الطلبات المقبولة الطلبات المقبولة 8" at bounding box center [669, 128] width 140 height 23
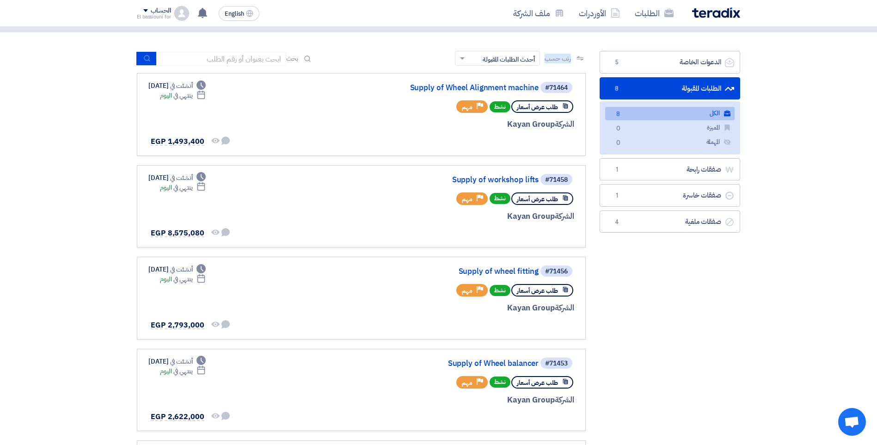
scroll to position [47, 0]
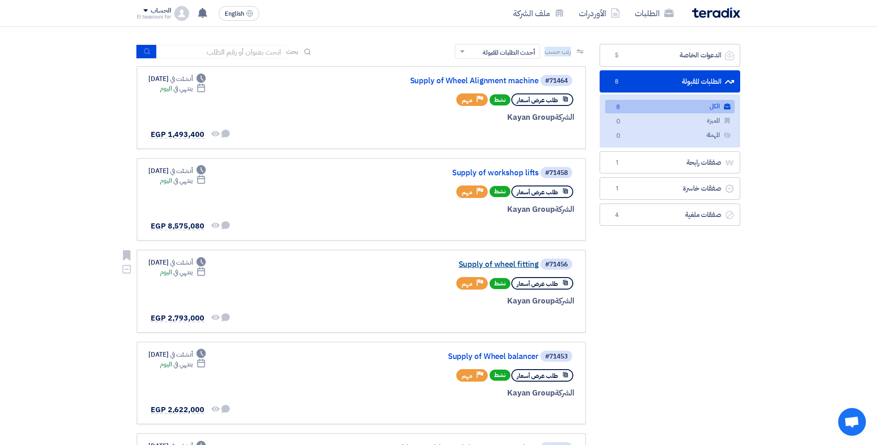
click at [524, 261] on link "Supply of wheel fitting" at bounding box center [445, 264] width 185 height 8
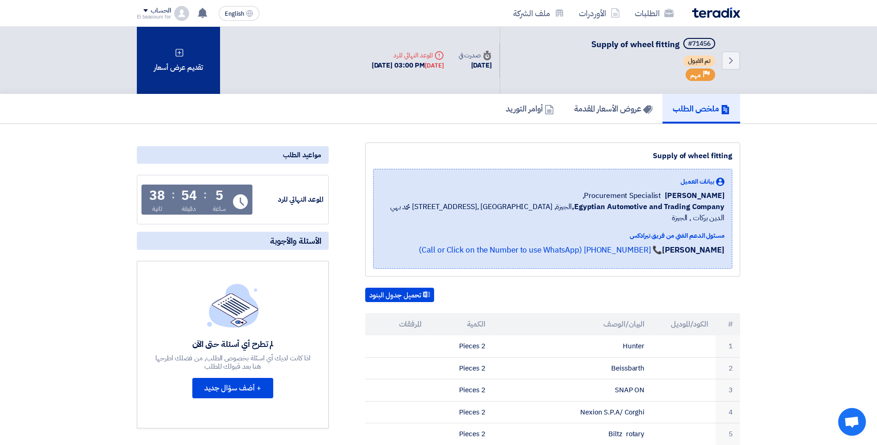
click at [184, 60] on div "تقديم عرض أسعار" at bounding box center [178, 60] width 83 height 67
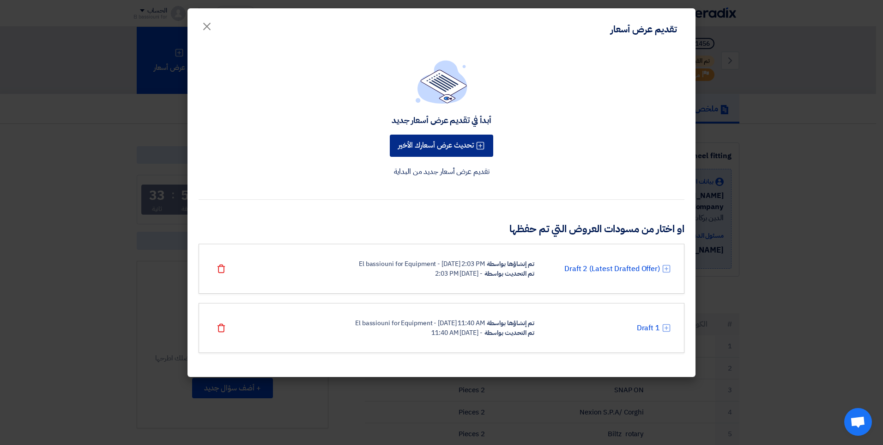
click at [441, 149] on button "تحديث عرض أسعارك الأخير" at bounding box center [442, 145] width 104 height 22
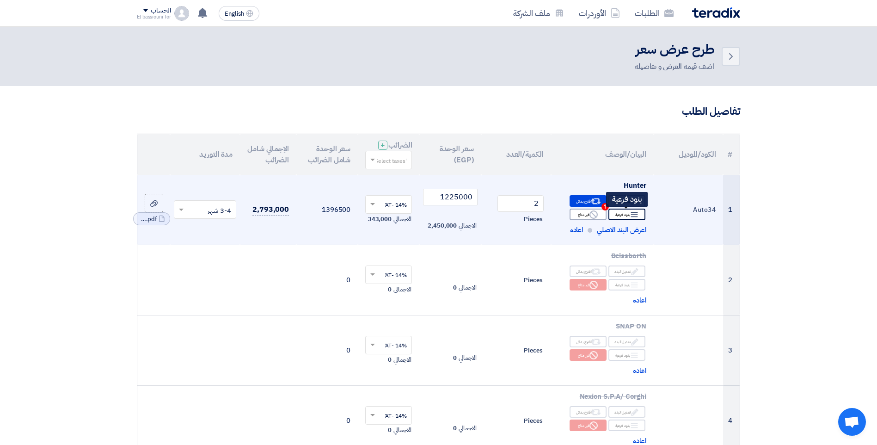
click at [624, 217] on div "Breakdown بنود فرعية" at bounding box center [626, 214] width 37 height 12
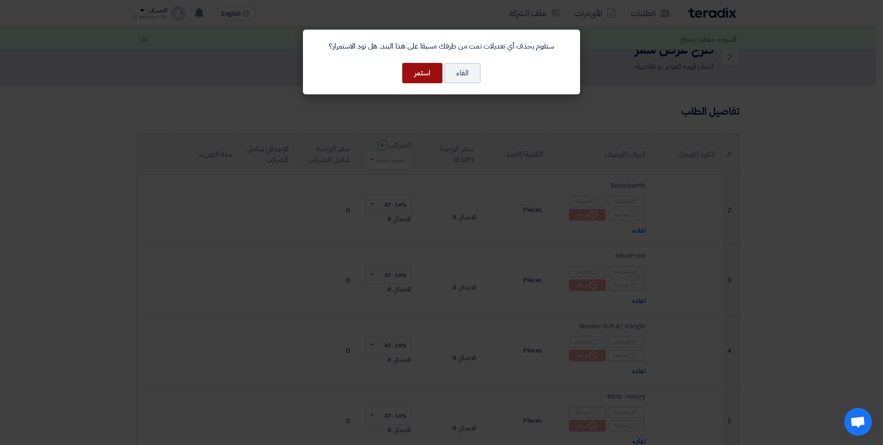
click at [426, 76] on button "استمر" at bounding box center [422, 73] width 40 height 20
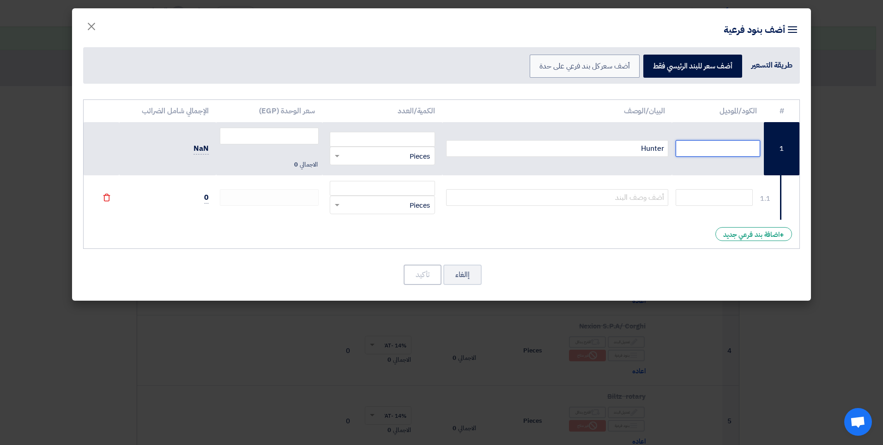
click at [733, 152] on input "text" at bounding box center [718, 148] width 85 height 17
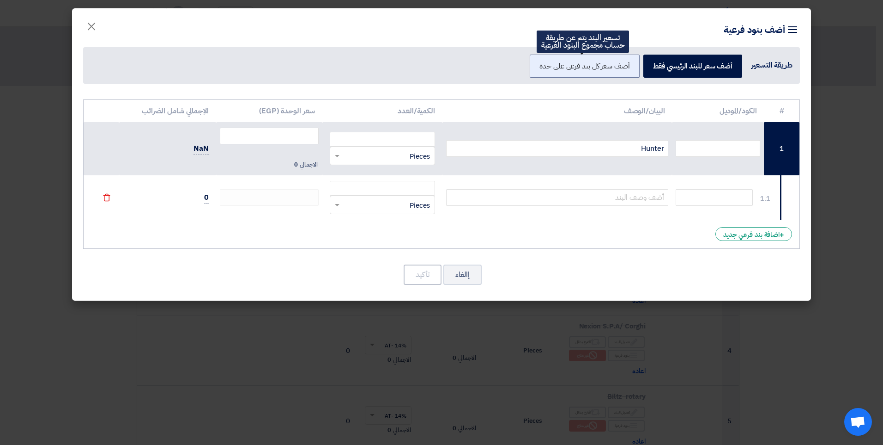
click at [594, 73] on label "أضف سعر كل بند فرعي على حدة" at bounding box center [585, 66] width 110 height 23
click at [624, 68] on input "أضف سعر كل بند فرعي على حدة" at bounding box center [627, 65] width 6 height 6
radio input "true"
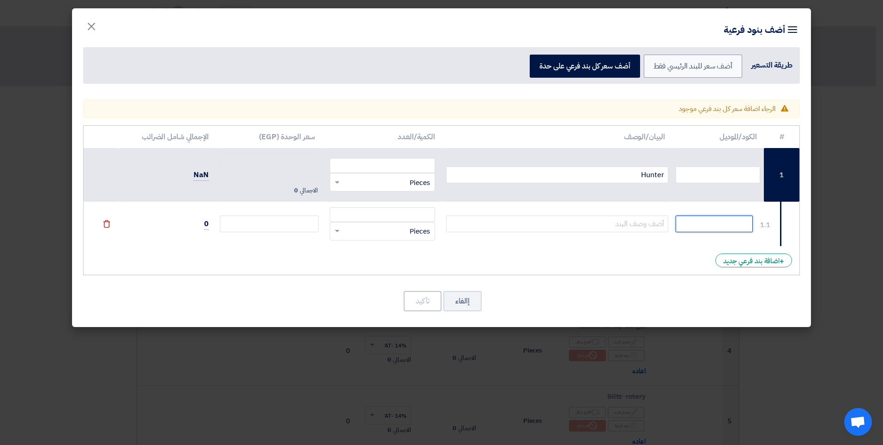
click at [697, 225] on input "text" at bounding box center [714, 223] width 77 height 17
type input "PAX kit"
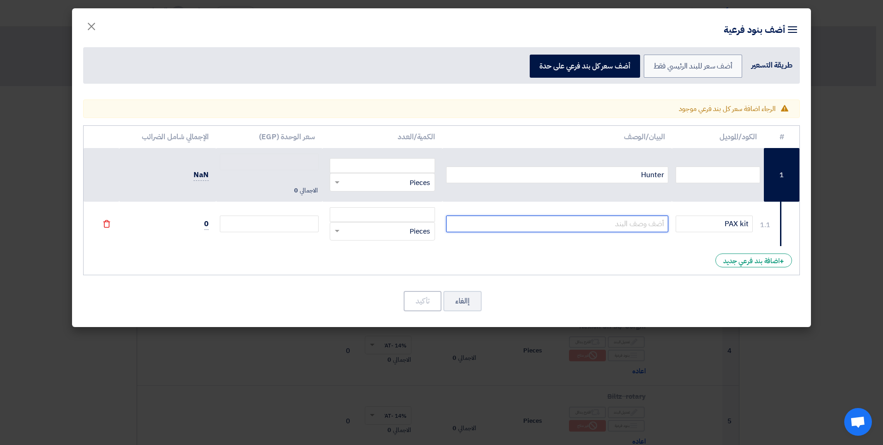
click at [586, 228] on input "text" at bounding box center [557, 223] width 223 height 17
click at [421, 214] on input "number" at bounding box center [382, 214] width 105 height 15
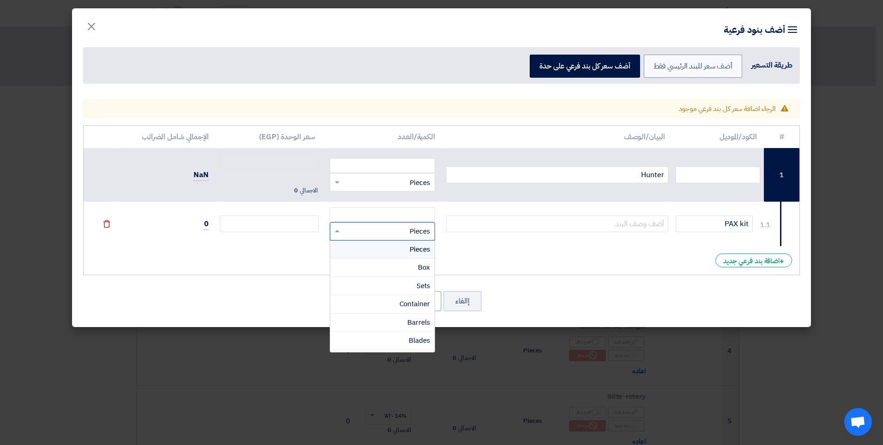
click at [411, 235] on span "Pieces" at bounding box center [420, 231] width 20 height 11
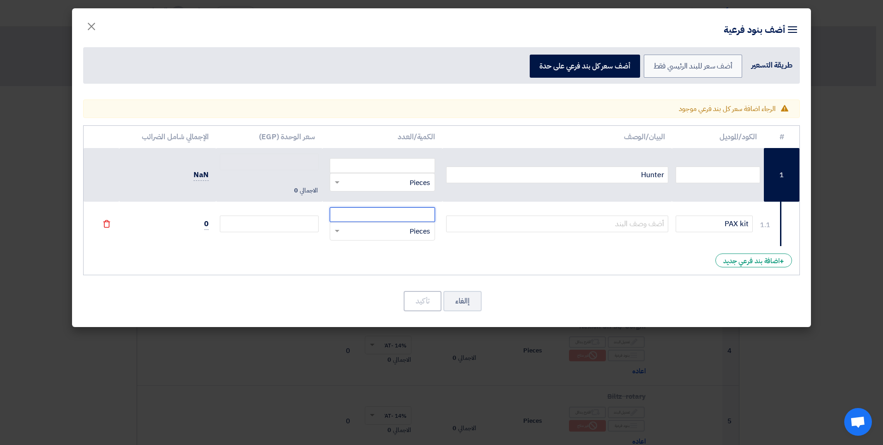
click at [403, 219] on input "number" at bounding box center [382, 214] width 105 height 15
type input "2"
type input "0"
type input "2"
click at [297, 224] on input "number" at bounding box center [269, 223] width 99 height 17
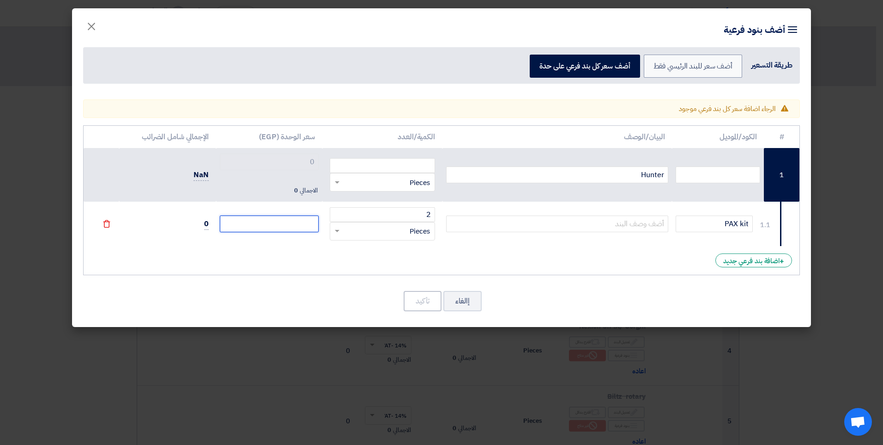
type input "1"
type input "16"
type input "160"
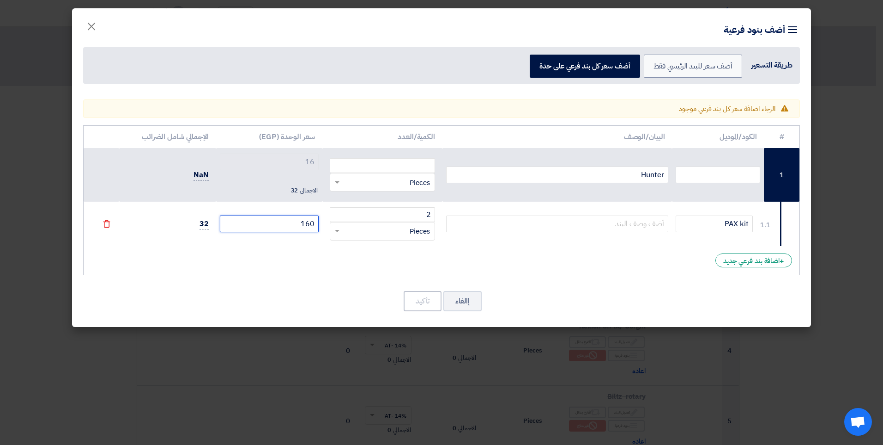
type input "160"
type input "1600"
type input "16000"
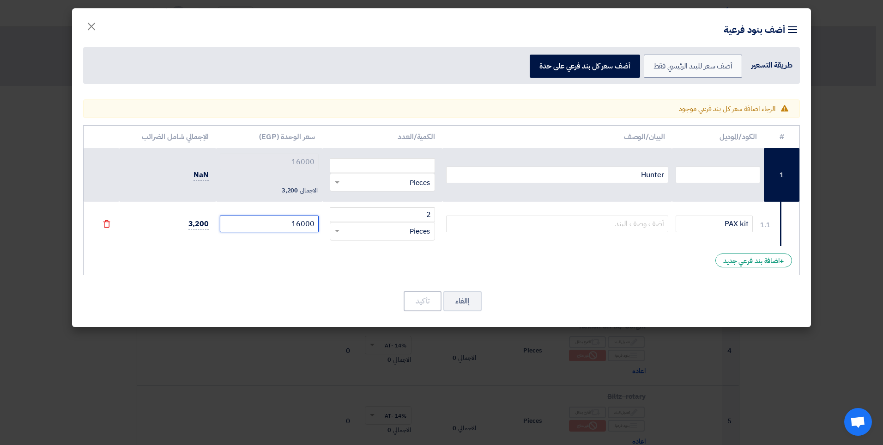
type input "160000"
click at [725, 222] on input "PAX kit" at bounding box center [714, 223] width 77 height 17
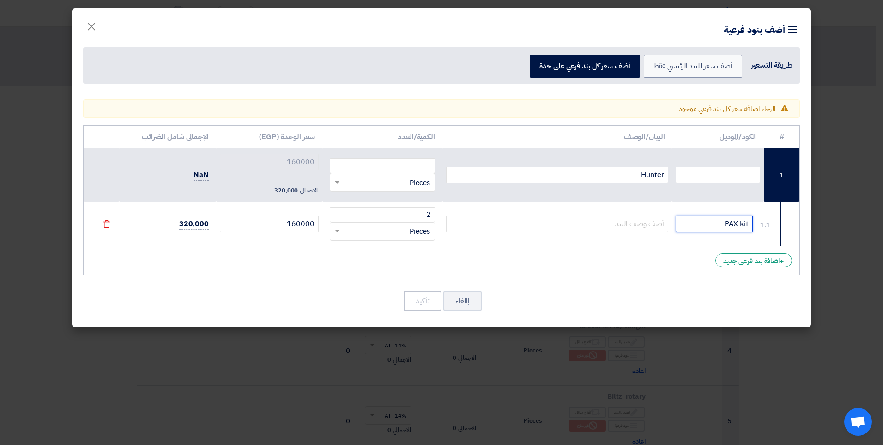
click at [725, 222] on input "PAX kit" at bounding box center [714, 223] width 77 height 17
click at [718, 170] on input "text" at bounding box center [718, 174] width 85 height 17
paste input "PAX kit"
type input "PAX kit"
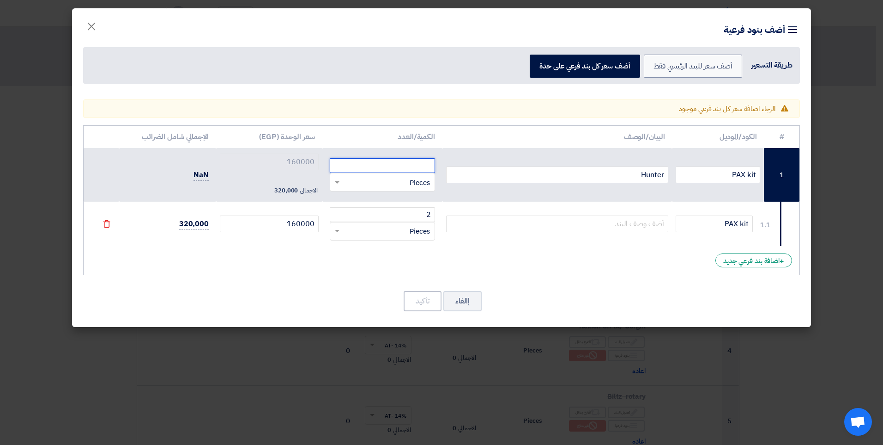
click at [409, 168] on input "number" at bounding box center [382, 165] width 105 height 15
type input "2"
drag, startPoint x: 325, startPoint y: 239, endPoint x: 320, endPoint y: 238, distance: 4.8
click at [324, 239] on td "2 RFQ_STEP1.ITEMS.2.TYPE_PLACEHOLDER × Pieces" at bounding box center [383, 223] width 120 height 44
click at [107, 224] on icon "File" at bounding box center [107, 223] width 8 height 8
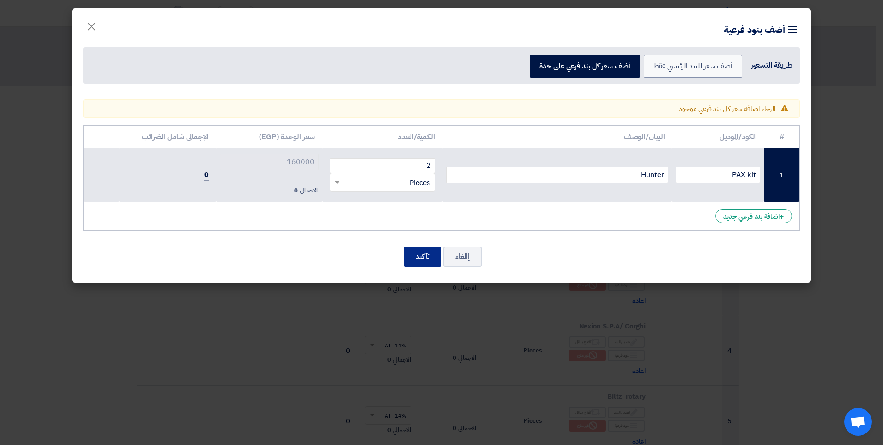
click at [422, 257] on button "تأكيد" at bounding box center [423, 256] width 38 height 20
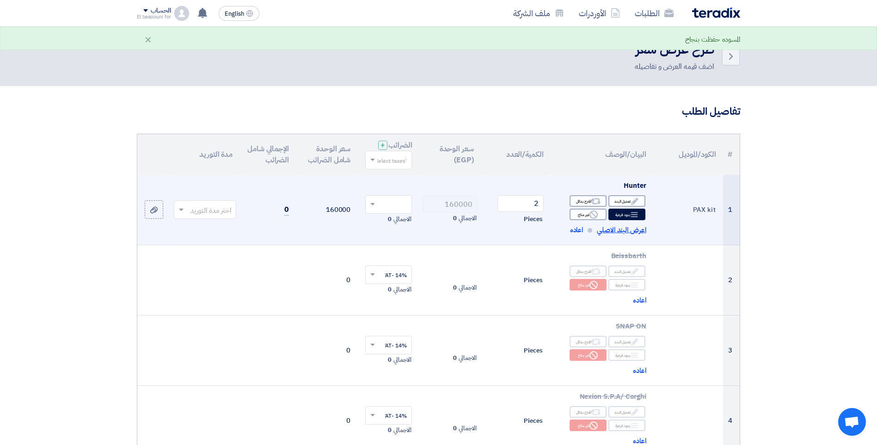
click at [606, 230] on span "اعرض البند الاصلي" at bounding box center [621, 230] width 49 height 11
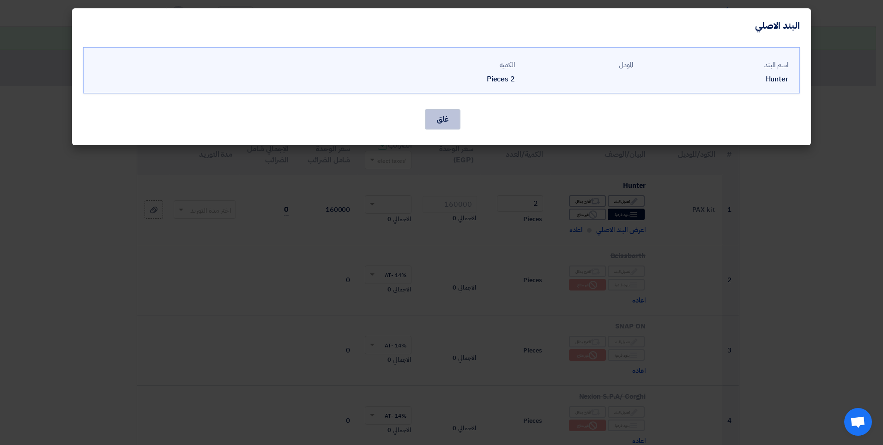
click at [442, 122] on button "غلق" at bounding box center [443, 119] width 36 height 20
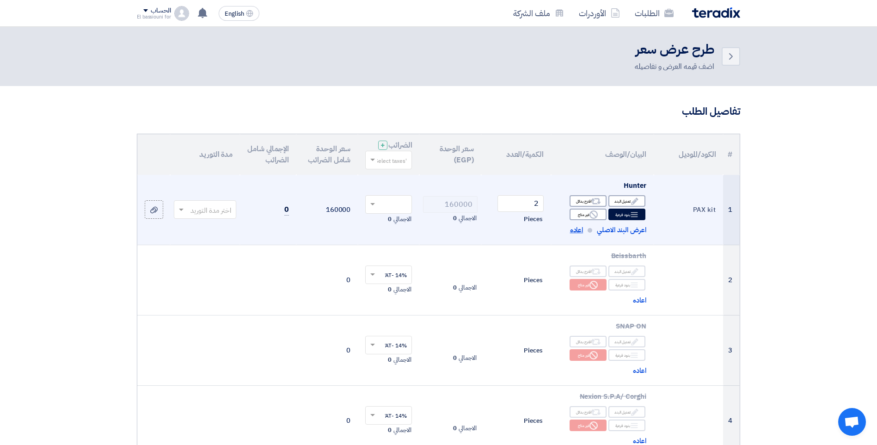
click at [573, 229] on span "اعاده" at bounding box center [576, 230] width 13 height 11
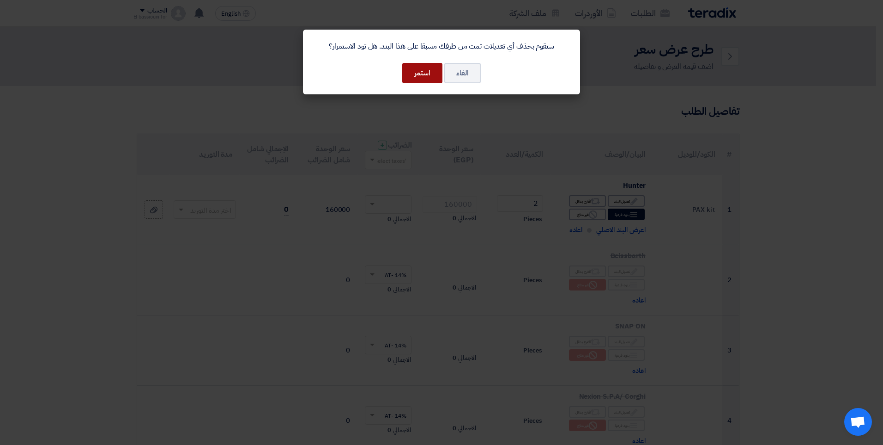
click at [428, 74] on button "استمر" at bounding box center [422, 73] width 40 height 20
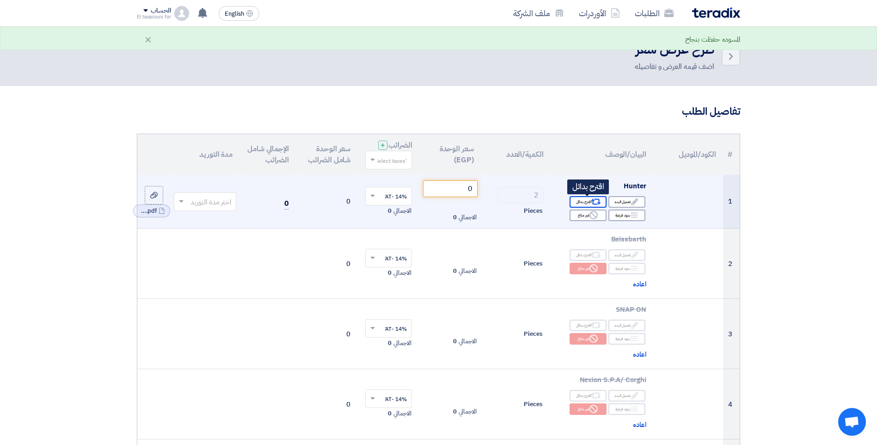
click at [591, 201] on icon "Alternative" at bounding box center [596, 202] width 10 height 10
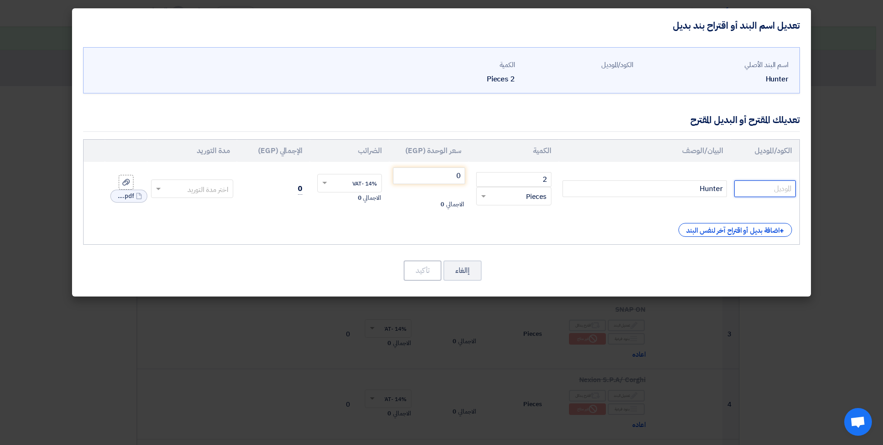
click at [761, 190] on input "text" at bounding box center [765, 188] width 61 height 17
type input "Hunter Auto 34"
click at [446, 177] on input "0" at bounding box center [429, 175] width 72 height 17
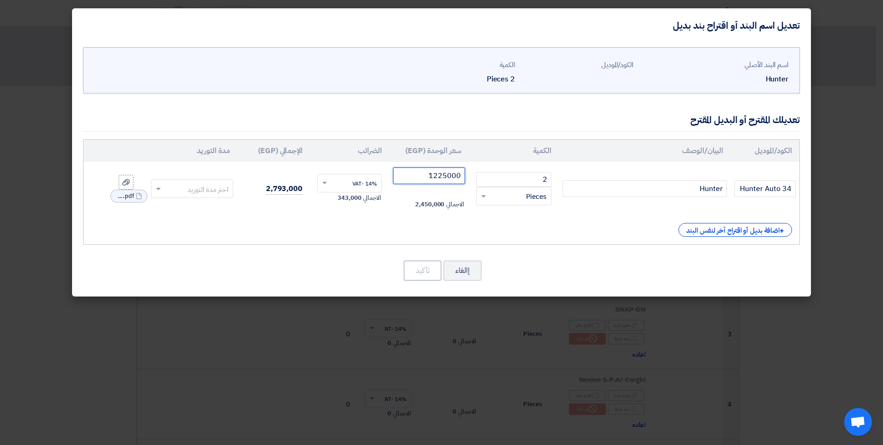
type input "1225000"
click at [587, 227] on div "+ اضافة بديل أو اقتراح آخر لنفس البند" at bounding box center [441, 230] width 701 height 14
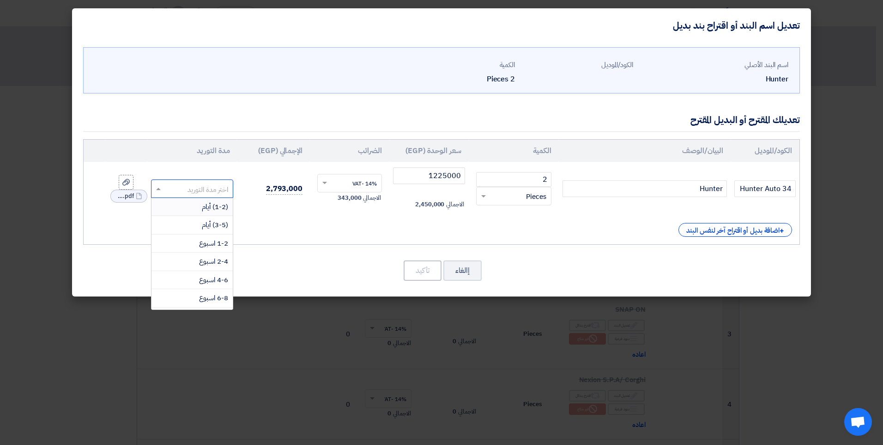
click at [199, 192] on input "text" at bounding box center [198, 189] width 62 height 15
click at [180, 243] on div "3-4 شهر" at bounding box center [193, 245] width 82 height 18
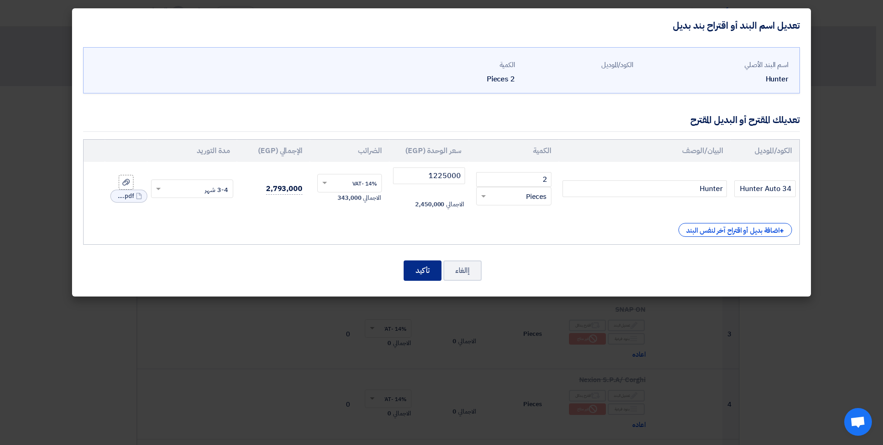
click at [413, 271] on button "تأكيد" at bounding box center [423, 270] width 38 height 20
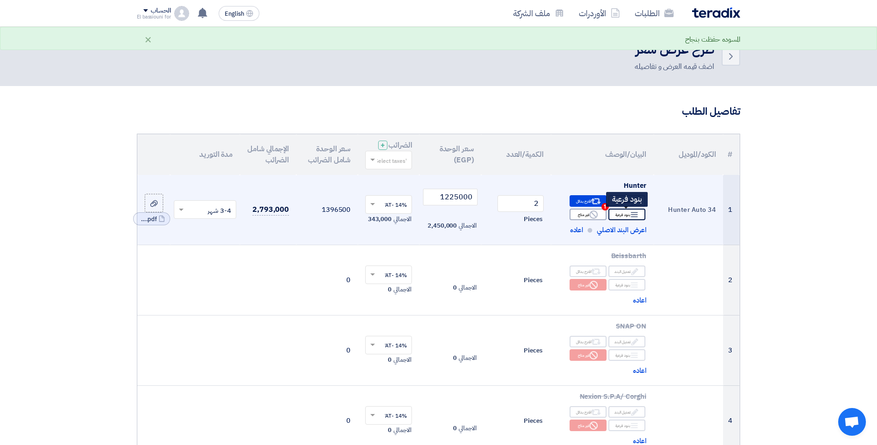
click at [631, 215] on icon "Breakdown" at bounding box center [634, 214] width 8 height 8
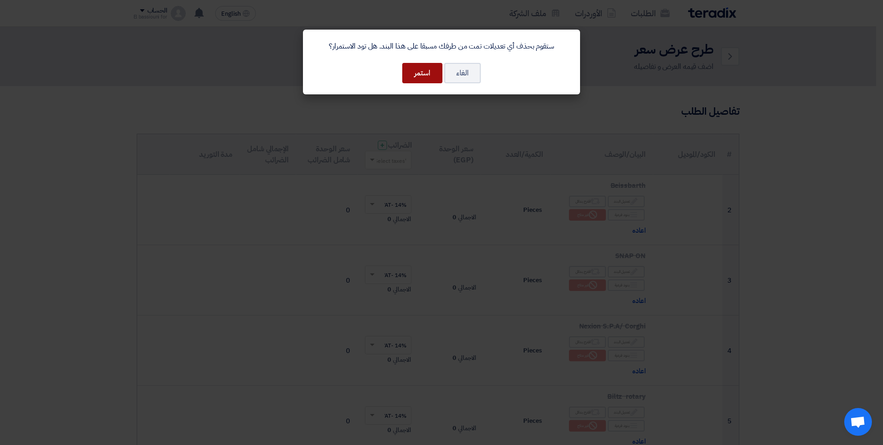
click at [425, 74] on button "استمر" at bounding box center [422, 73] width 40 height 20
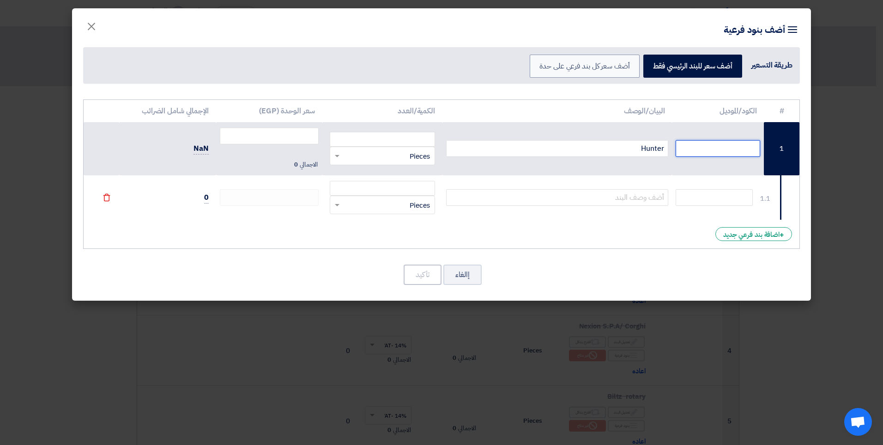
click at [741, 147] on input "text" at bounding box center [718, 148] width 85 height 17
type input "Hunter Auto 34"
click at [417, 136] on input "number" at bounding box center [382, 139] width 105 height 15
type input "2"
click at [306, 135] on input "number" at bounding box center [269, 136] width 99 height 17
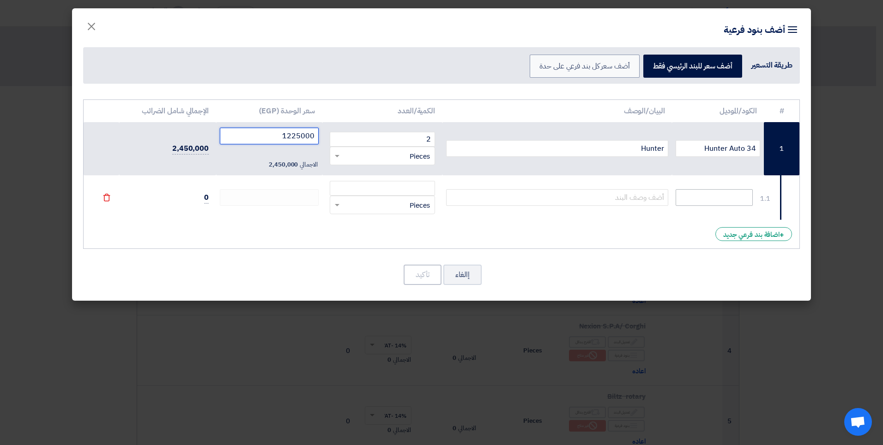
type input "1225000"
click at [721, 193] on input "text" at bounding box center [714, 197] width 77 height 17
type input "PAX KIT"
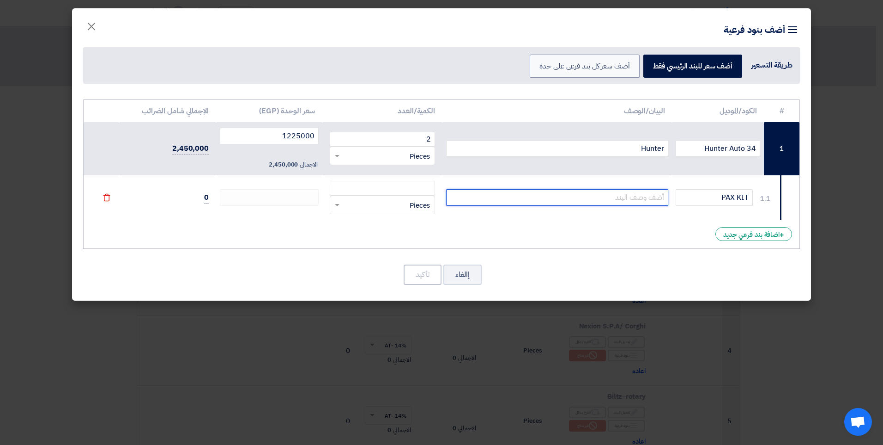
click at [633, 191] on input "text" at bounding box center [557, 197] width 223 height 17
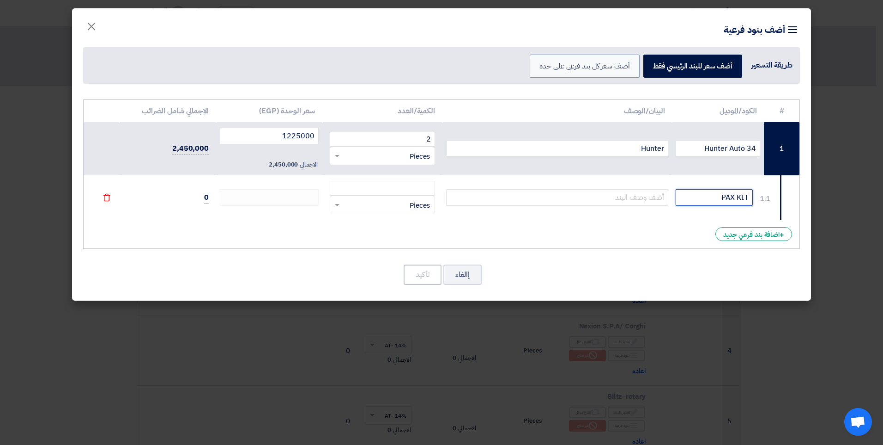
click at [712, 202] on input "PAX KIT" at bounding box center [714, 197] width 77 height 17
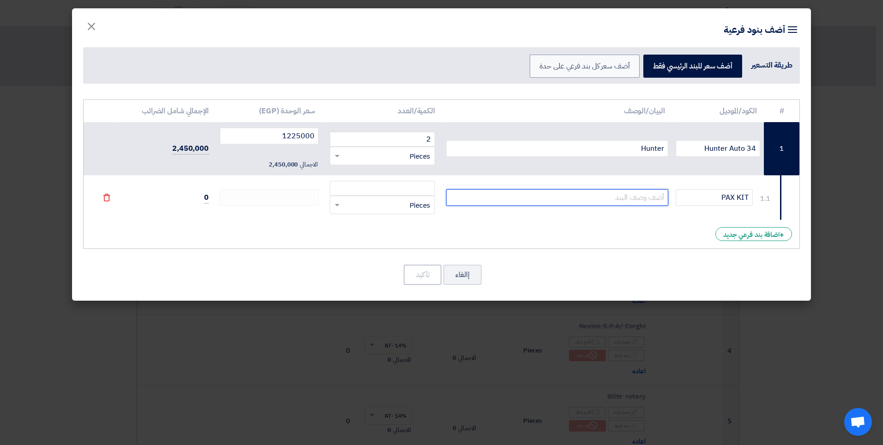
click at [640, 197] on input "text" at bounding box center [557, 197] width 223 height 17
paste input "PAX KIT"
type input "PAX KIT"
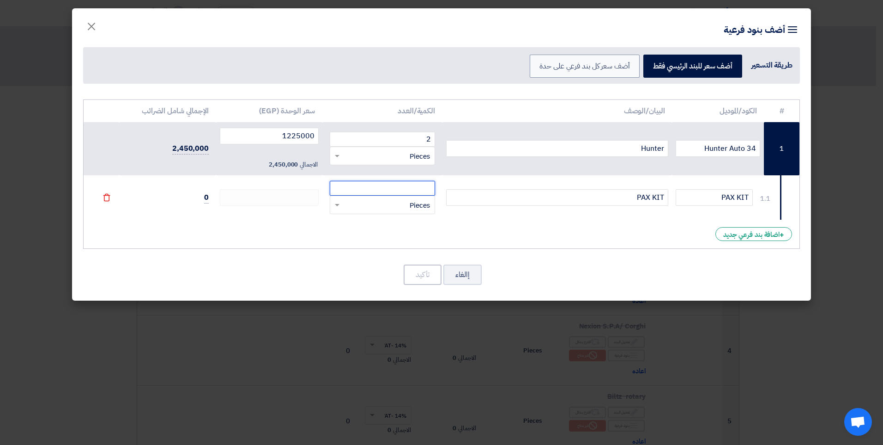
click at [408, 189] on input "number" at bounding box center [382, 188] width 105 height 15
type input "2"
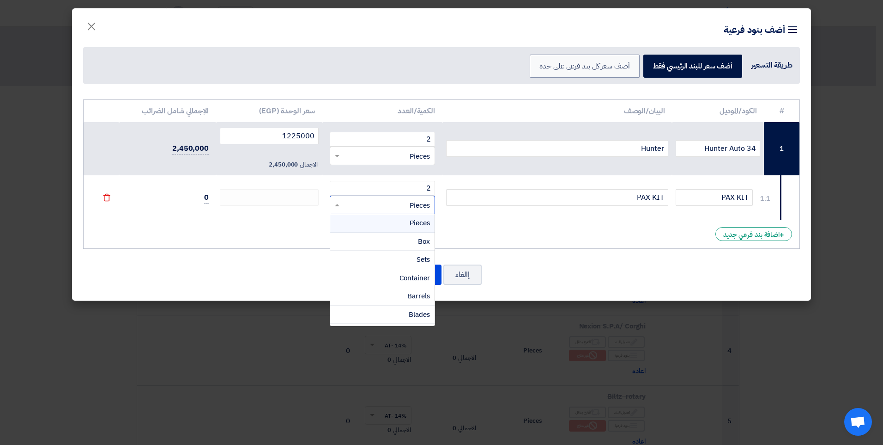
click at [337, 207] on span at bounding box center [336, 205] width 12 height 11
click at [347, 224] on div "Pieces" at bounding box center [382, 223] width 104 height 18
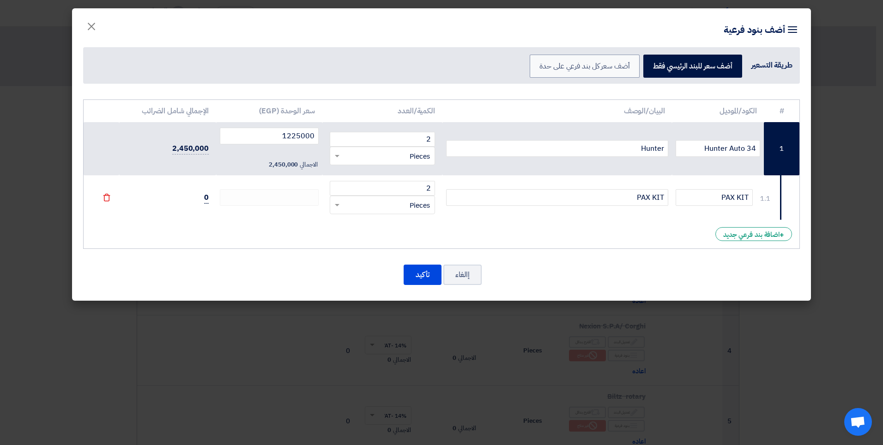
click at [206, 195] on span "0" at bounding box center [206, 198] width 5 height 12
click at [599, 73] on label "أضف سعر كل بند فرعي على حدة" at bounding box center [585, 66] width 110 height 23
click at [624, 68] on input "أضف سعر كل بند فرعي على حدة" at bounding box center [627, 65] width 6 height 6
radio input "true"
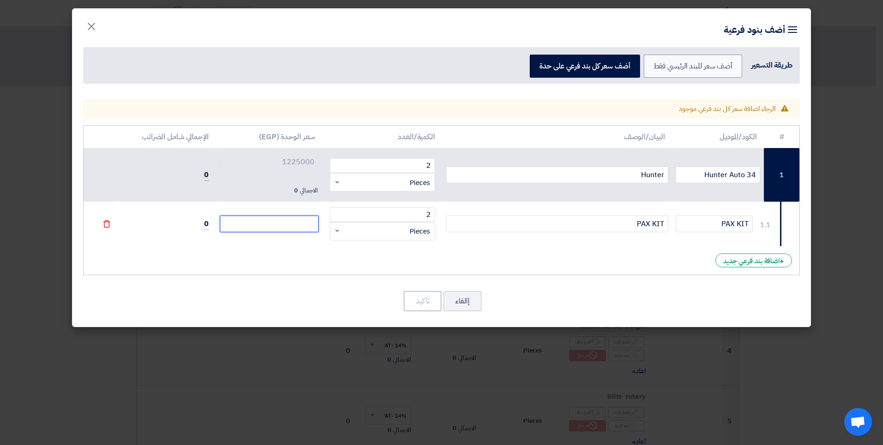
click at [306, 227] on input "number" at bounding box center [269, 223] width 99 height 17
type input "1"
type input "16"
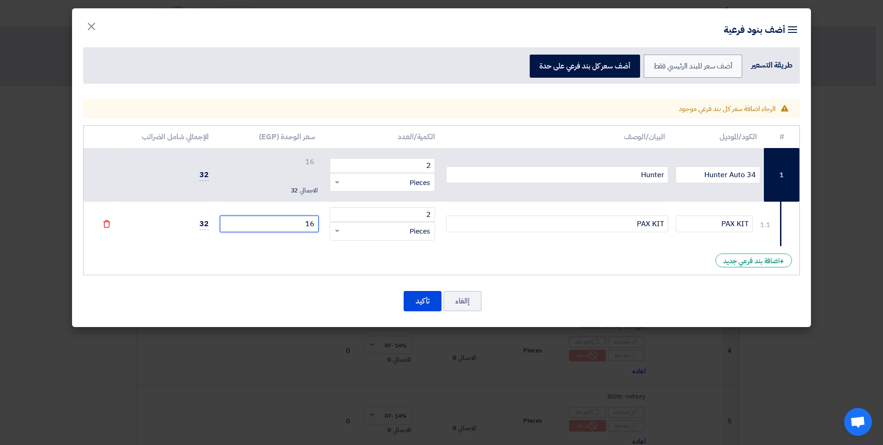
type input "160"
type input "1600"
type input "16000"
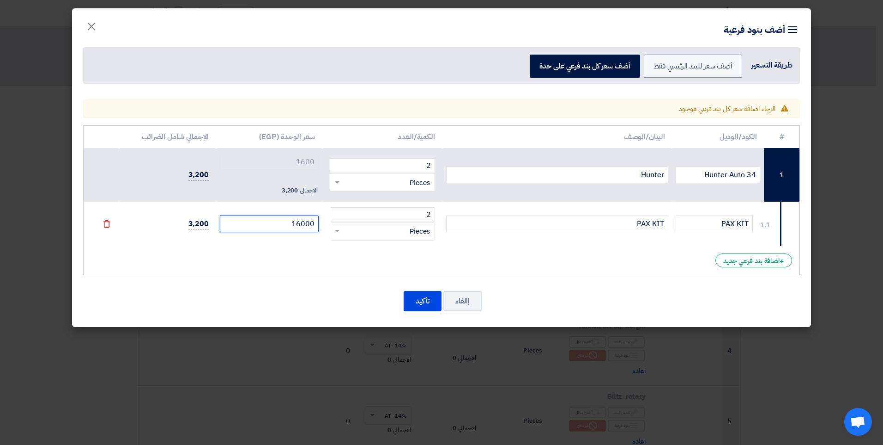
type input "16000"
type input "160000"
type input "16000"
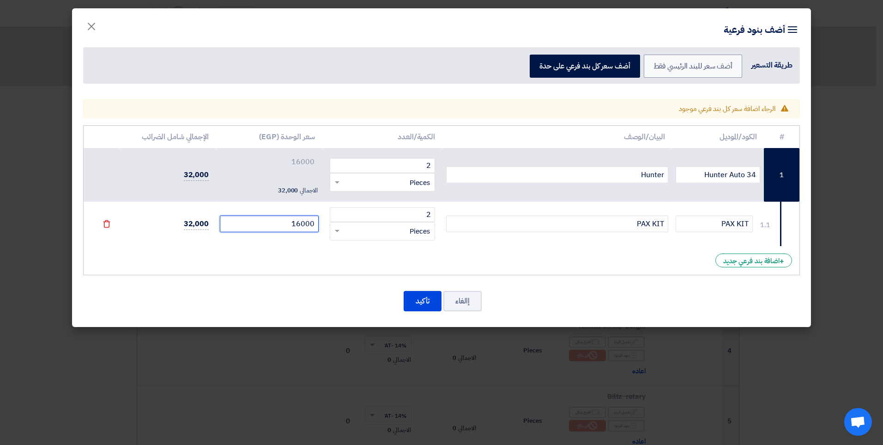
type input "1600"
type input "160"
type input "16"
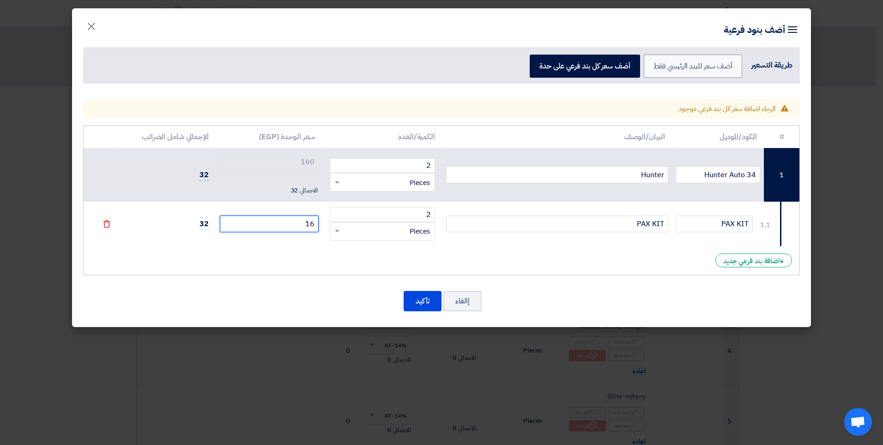
type input "16"
type input "1"
type input "0"
click at [471, 304] on button "إالغاء" at bounding box center [463, 301] width 38 height 20
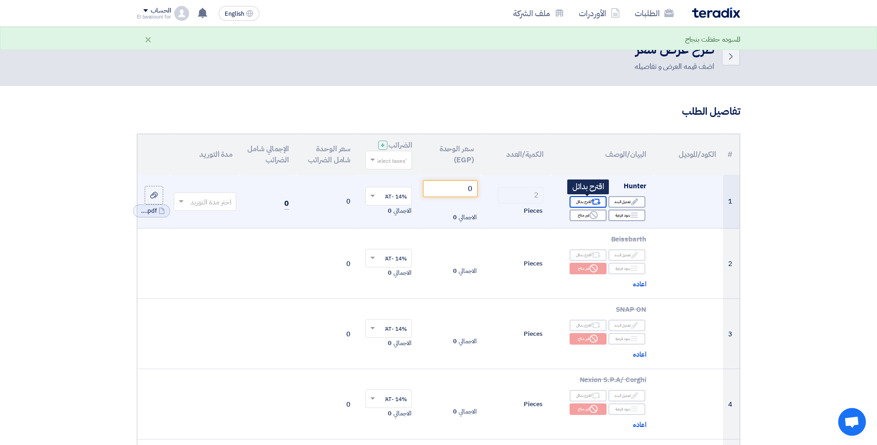
click at [585, 202] on div "Alternative اقترح بدائل" at bounding box center [587, 202] width 37 height 12
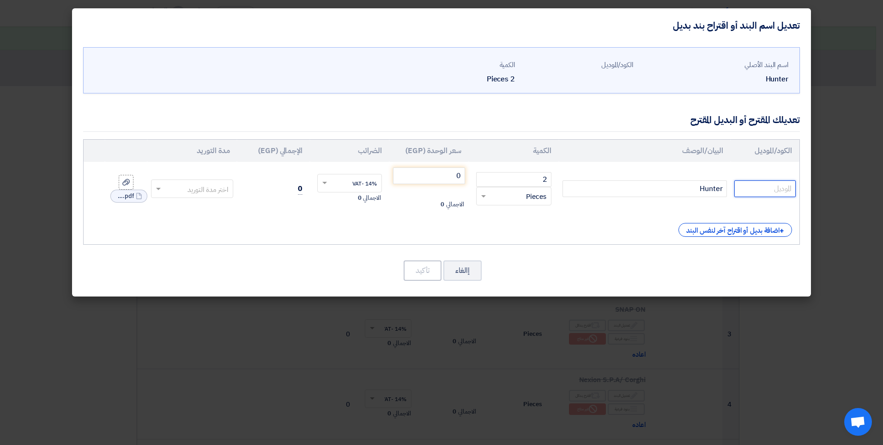
click at [759, 189] on input "text" at bounding box center [765, 188] width 61 height 17
type input "Hunter Auto 34"
click at [427, 179] on input "0" at bounding box center [429, 175] width 72 height 17
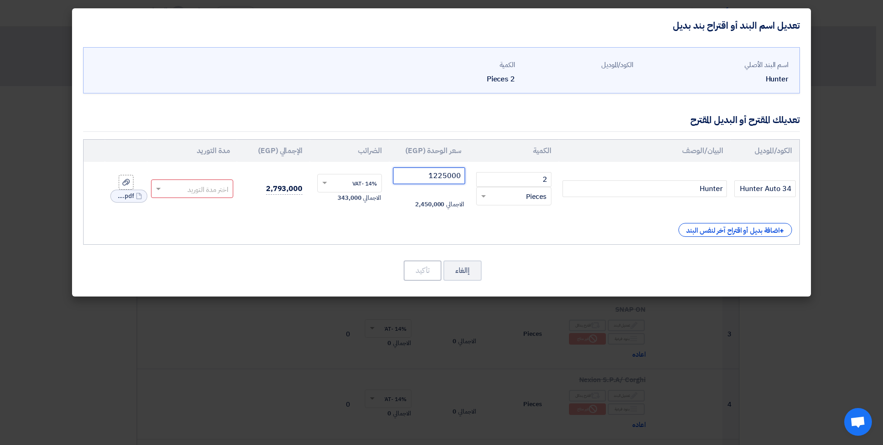
type input "1225000"
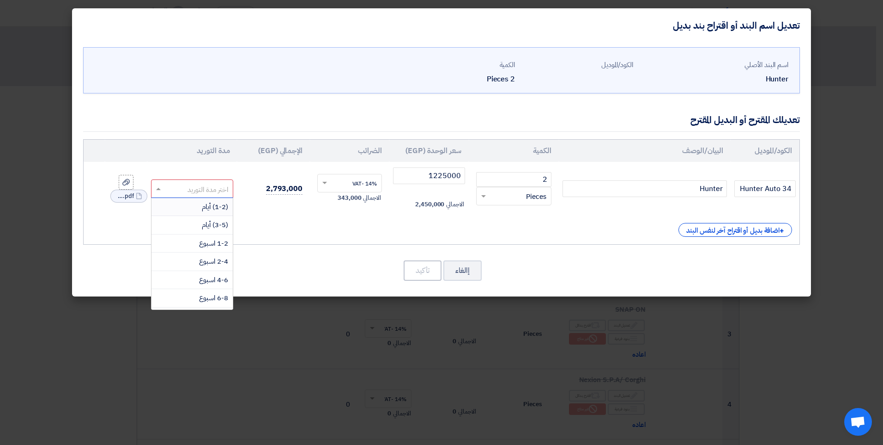
click at [214, 189] on input "text" at bounding box center [198, 189] width 62 height 15
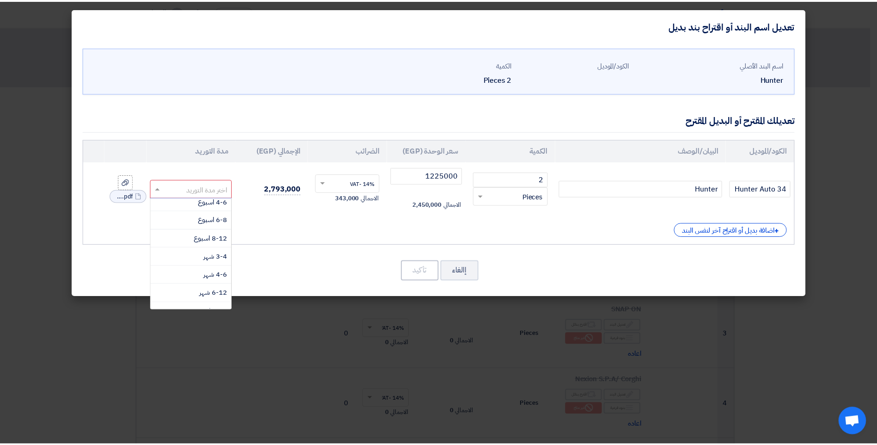
scroll to position [86, 0]
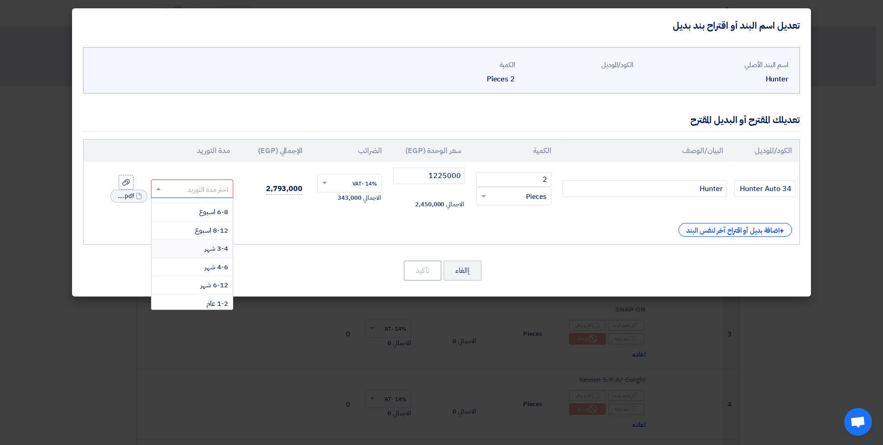
click at [188, 250] on div "3-4 شهر" at bounding box center [193, 248] width 82 height 18
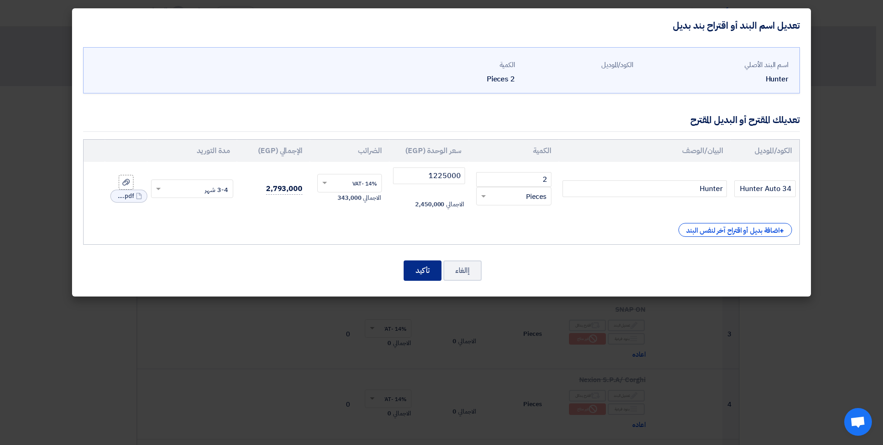
click at [417, 271] on button "تأكيد" at bounding box center [423, 270] width 38 height 20
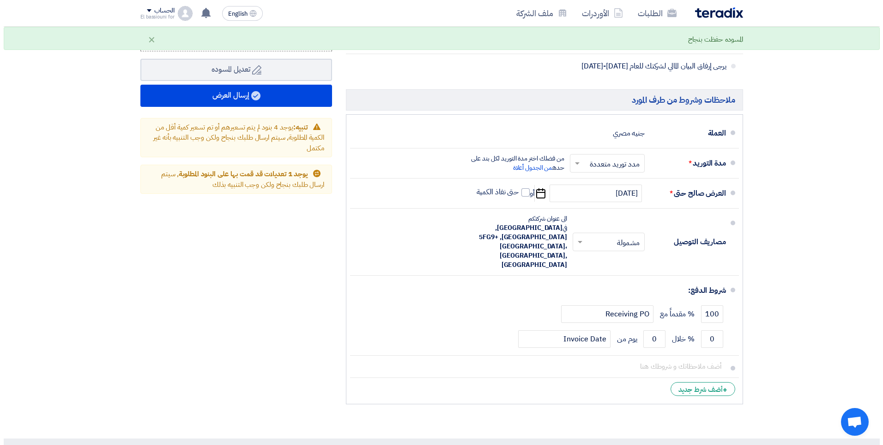
scroll to position [720, 0]
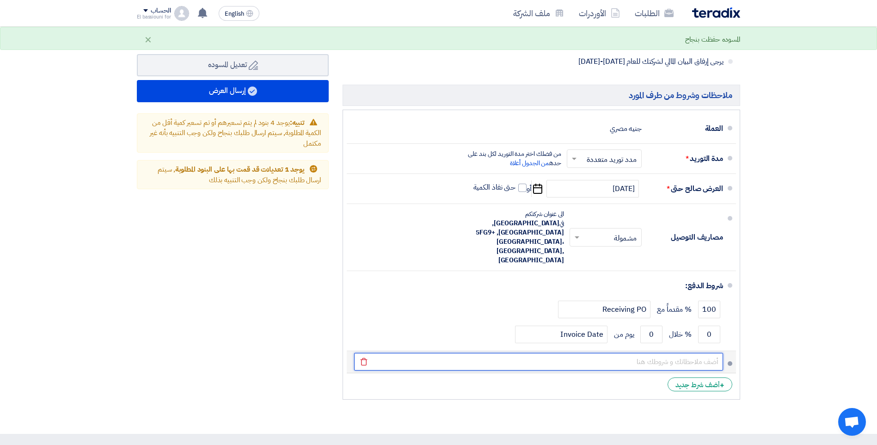
click at [634, 353] on input "text" at bounding box center [538, 362] width 369 height 18
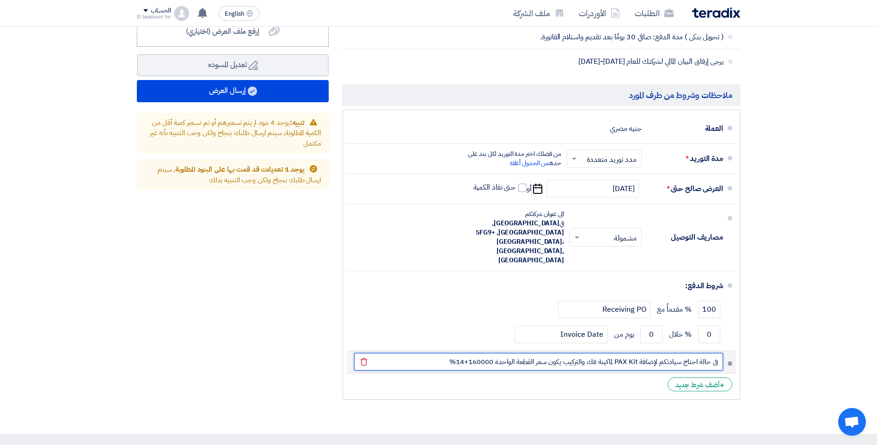
click at [492, 353] on input "فى حالة احتاج سيادتكم لإضافة PAX Kit لماكينة فك والتركيب يكون سعر القطعة الواحد…" at bounding box center [538, 362] width 369 height 18
click at [484, 353] on input "فى حالة احتاج سيادتكم لإضافة PAX Kit لماكينة فك والتركيب يكون سعر القطعة الواحد…" at bounding box center [538, 362] width 369 height 18
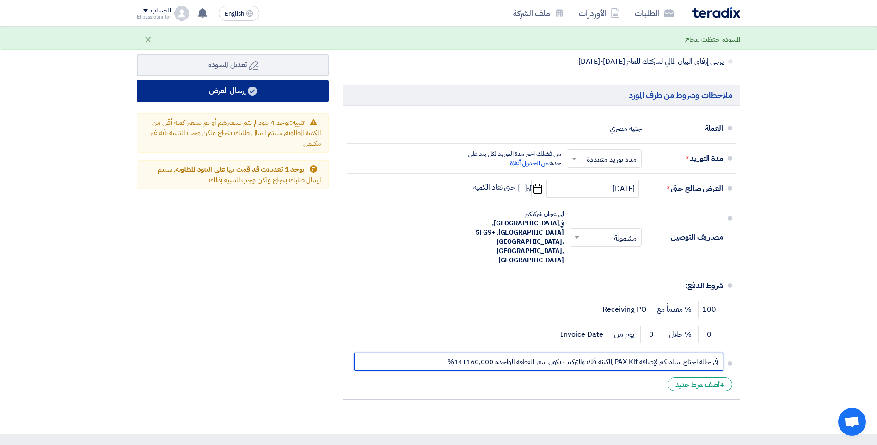
type input "فى حالة احتاج سيادتكم لإضافة PAX Kit لماكينة فك والتركيب يكون سعر القطعة الواحد…"
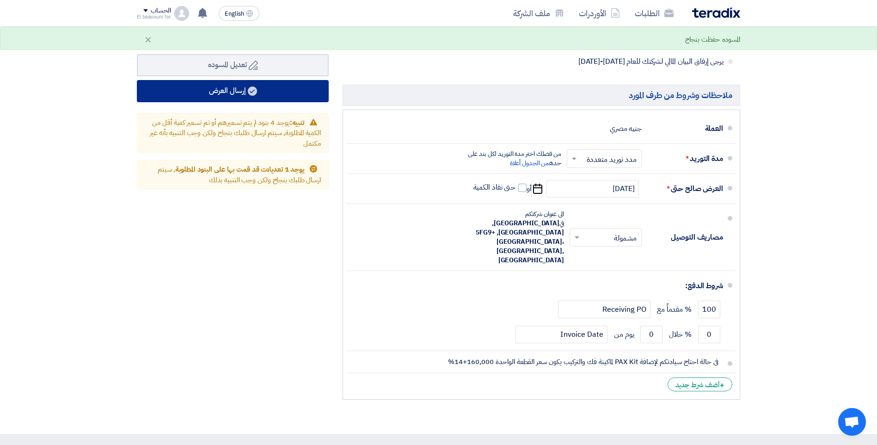
click at [252, 92] on icon at bounding box center [252, 90] width 9 height 9
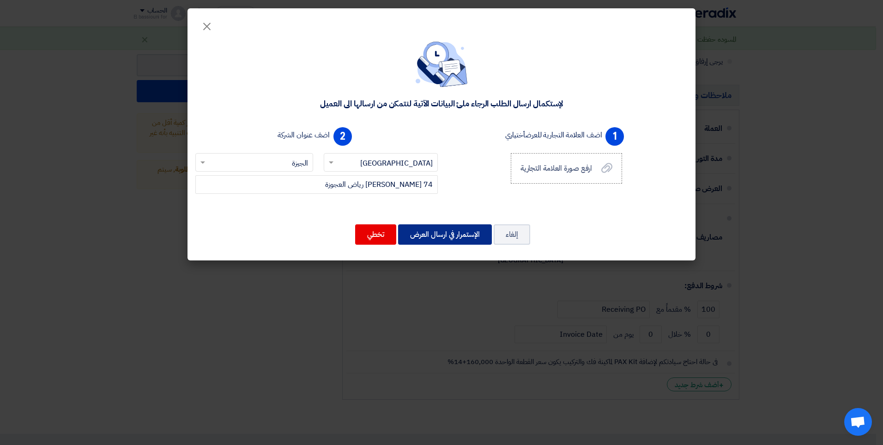
click at [442, 236] on button "الإستمرار في ارسال العرض" at bounding box center [445, 234] width 94 height 20
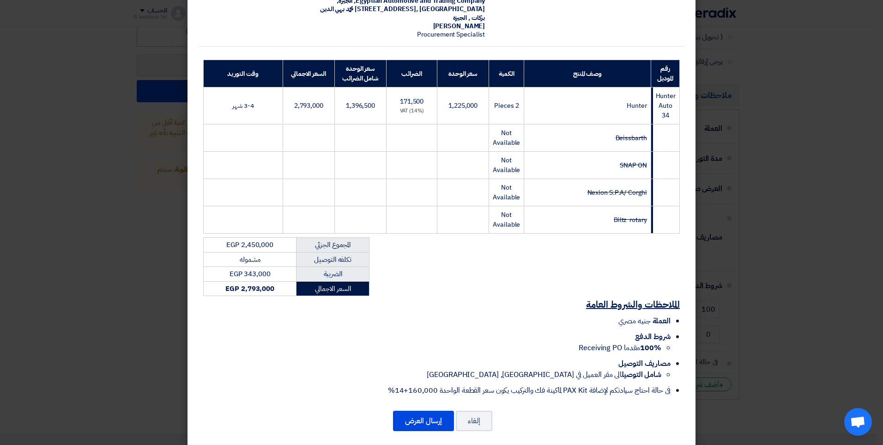
scroll to position [98, 0]
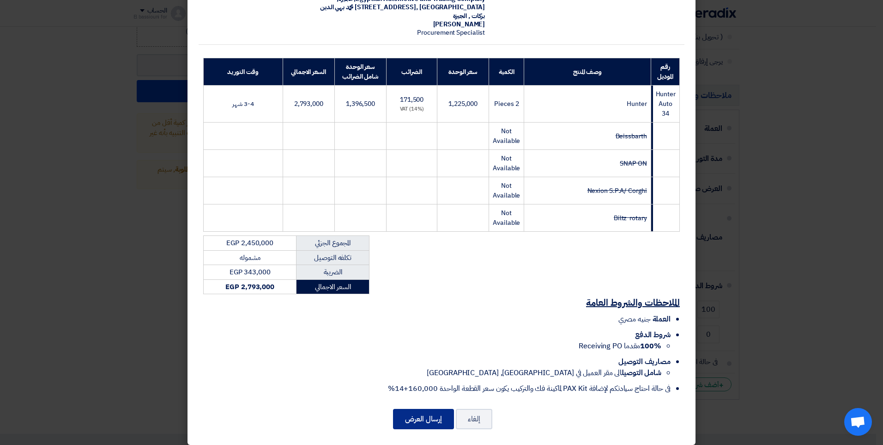
click at [421, 411] on button "إرسال العرض" at bounding box center [423, 418] width 61 height 20
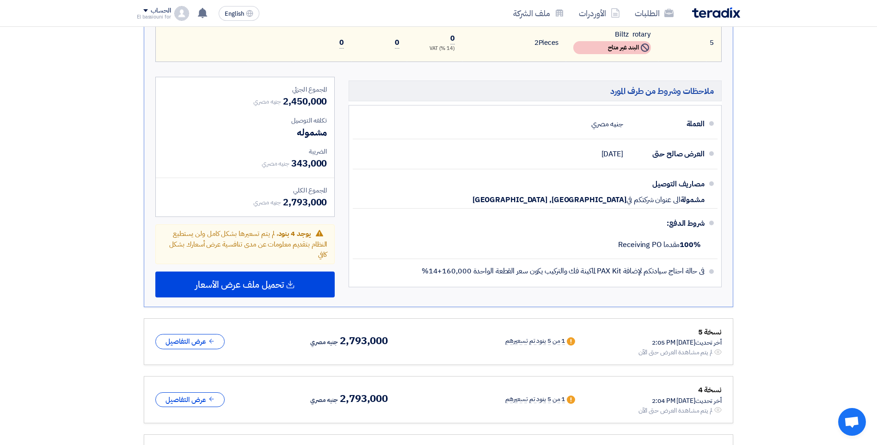
scroll to position [469, 0]
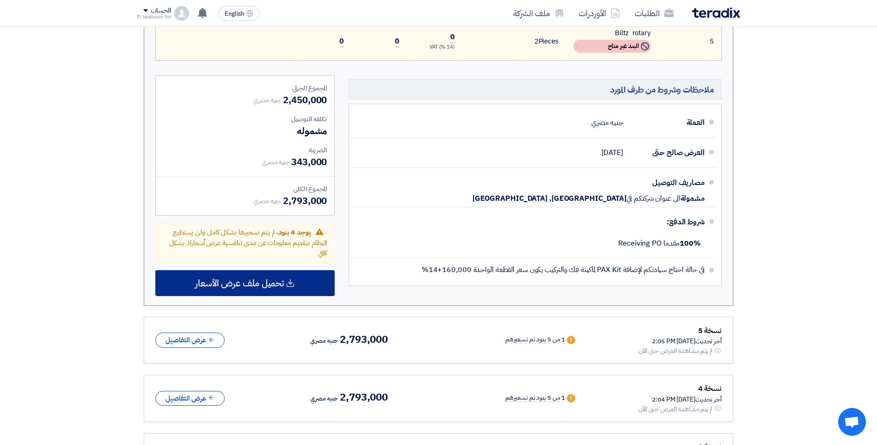
click at [262, 287] on span "تحميل ملف عرض الأسعار" at bounding box center [239, 283] width 89 height 8
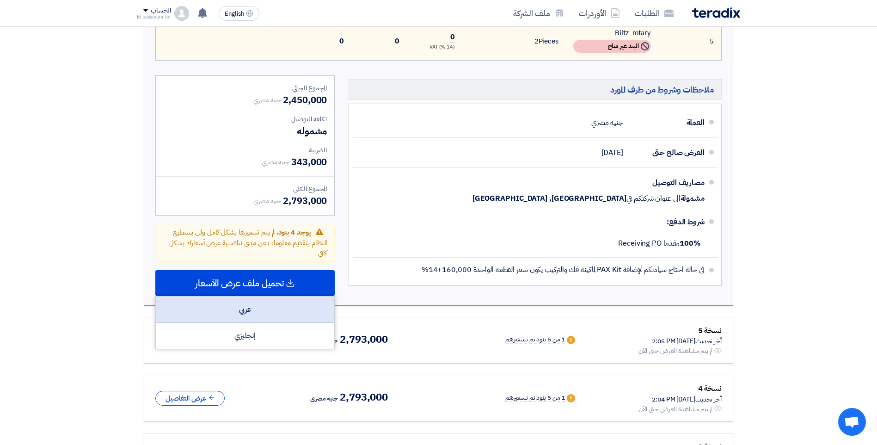
click at [265, 313] on div "عربي" at bounding box center [245, 309] width 178 height 26
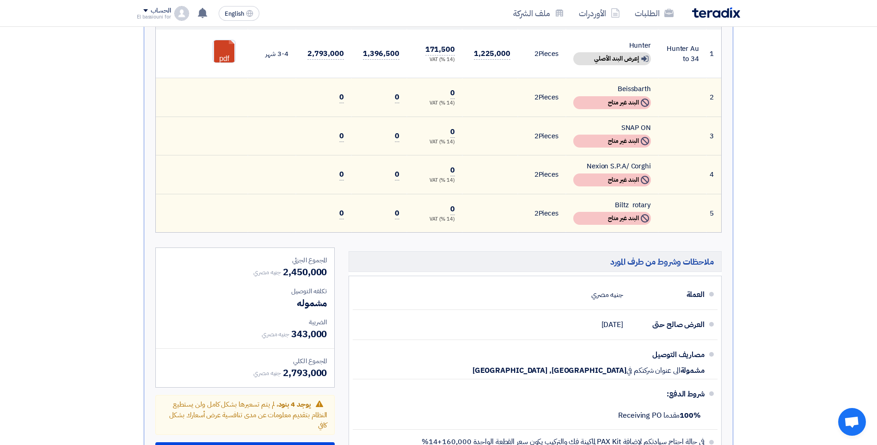
scroll to position [208, 0]
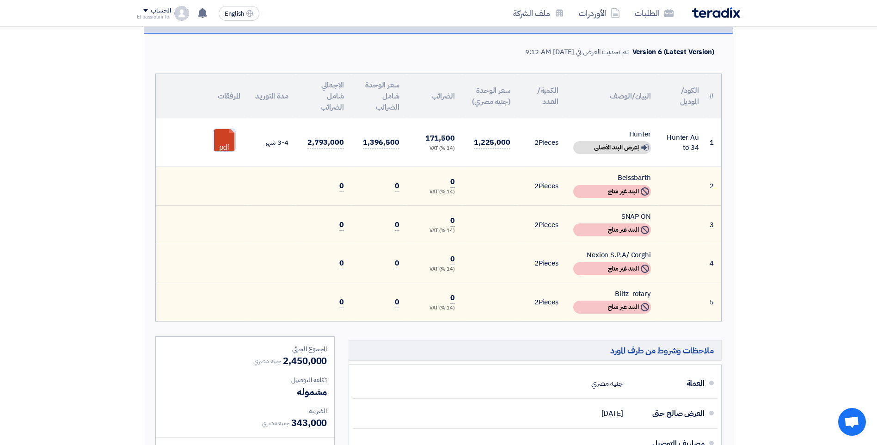
click at [228, 137] on link at bounding box center [250, 156] width 74 height 55
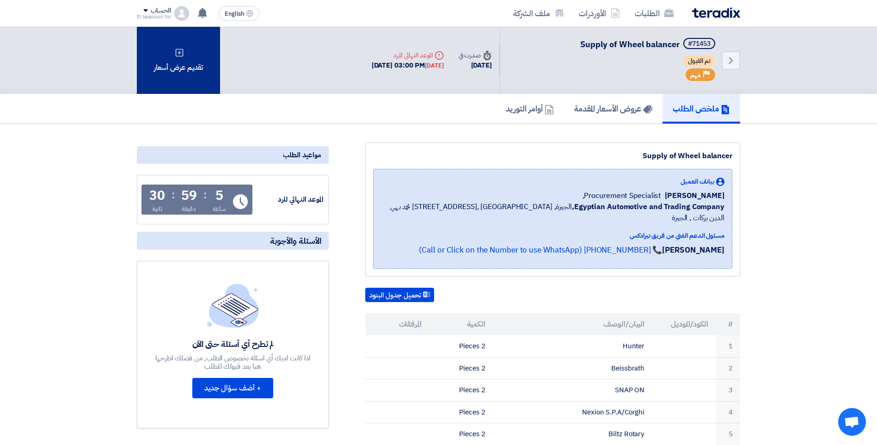
click at [180, 68] on div "تقديم عرض أسعار" at bounding box center [178, 60] width 83 height 67
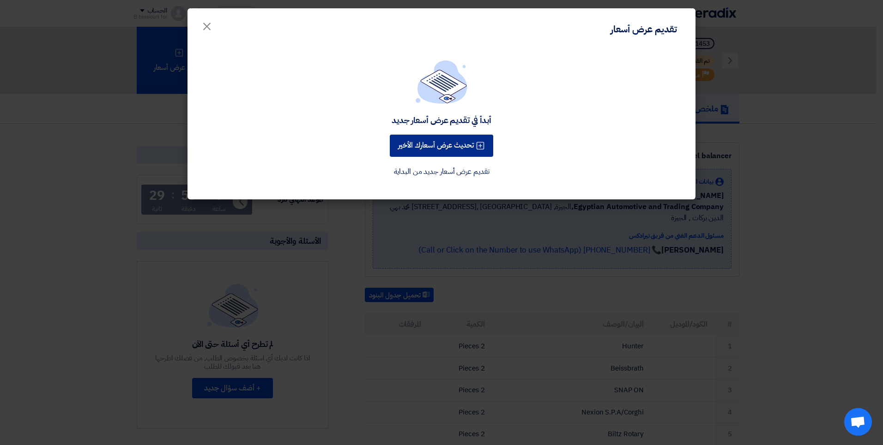
click at [441, 143] on button "تحديث عرض أسعارك الأخير" at bounding box center [442, 145] width 104 height 22
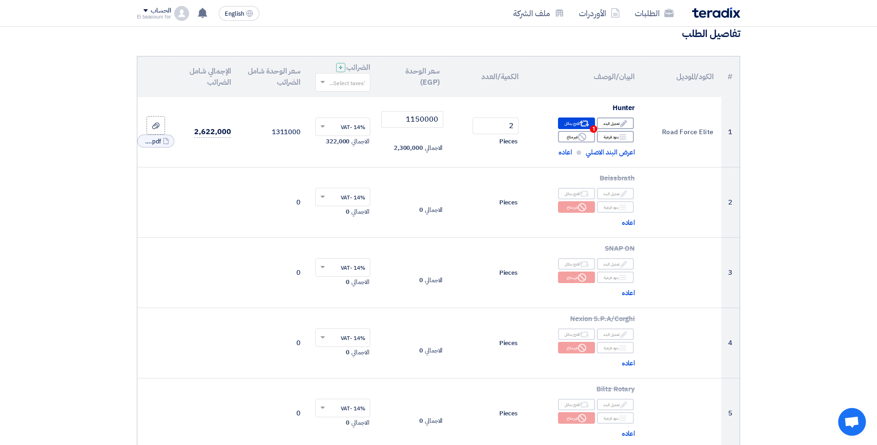
scroll to position [76, 0]
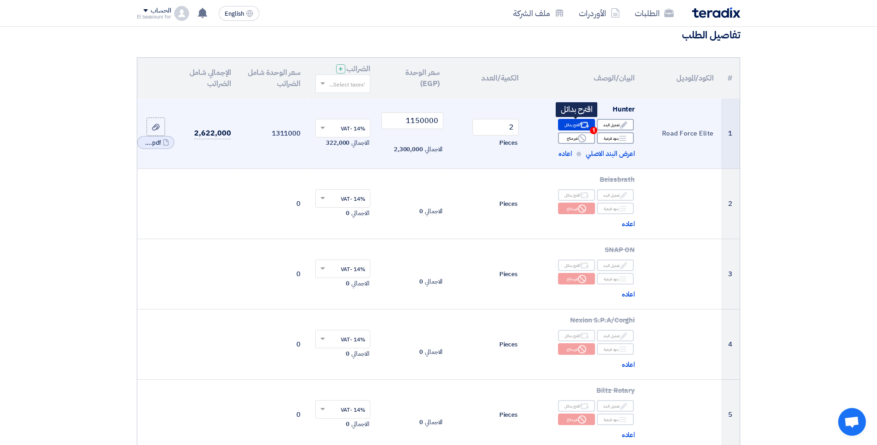
click at [584, 123] on icon "Alternative" at bounding box center [584, 125] width 10 height 10
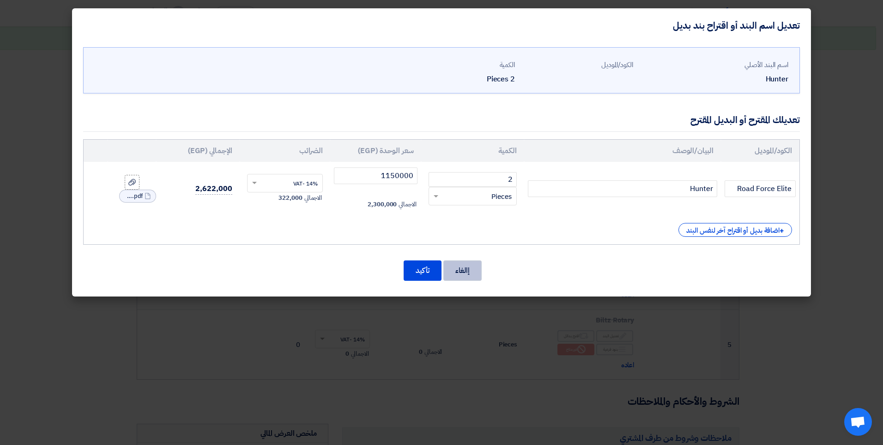
click at [460, 264] on button "إالغاء" at bounding box center [463, 270] width 38 height 20
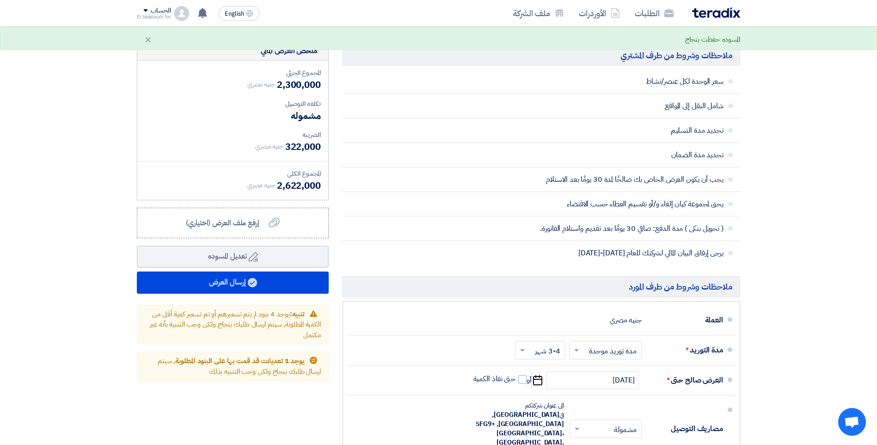
scroll to position [665, 0]
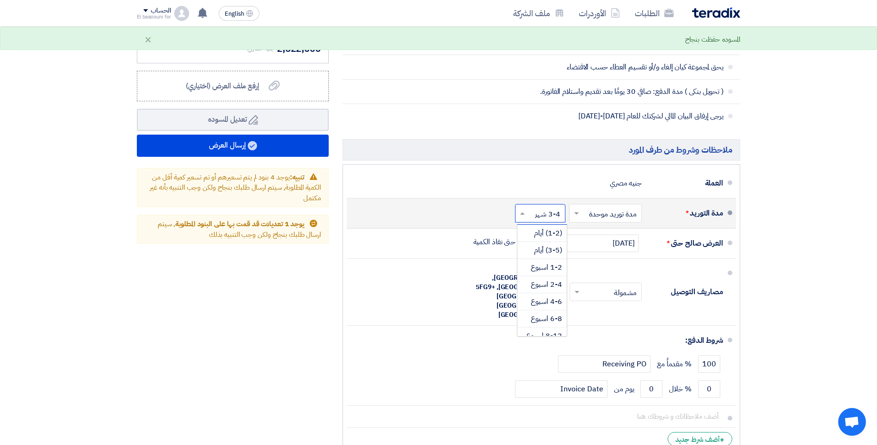
click at [524, 216] on span at bounding box center [521, 212] width 12 height 9
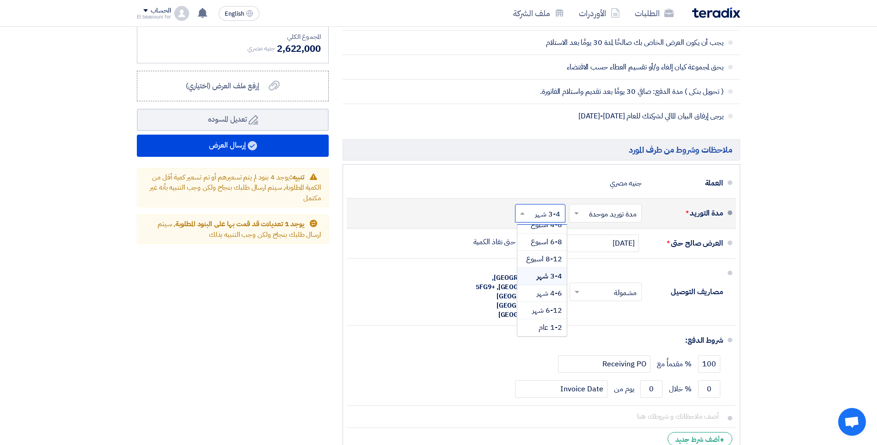
click at [544, 275] on span "3-4 شهر" at bounding box center [548, 275] width 25 height 11
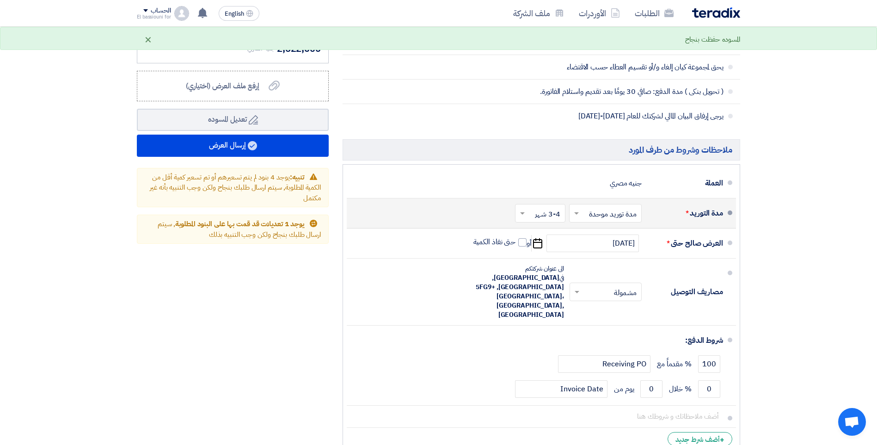
click at [148, 40] on div "×" at bounding box center [148, 39] width 8 height 11
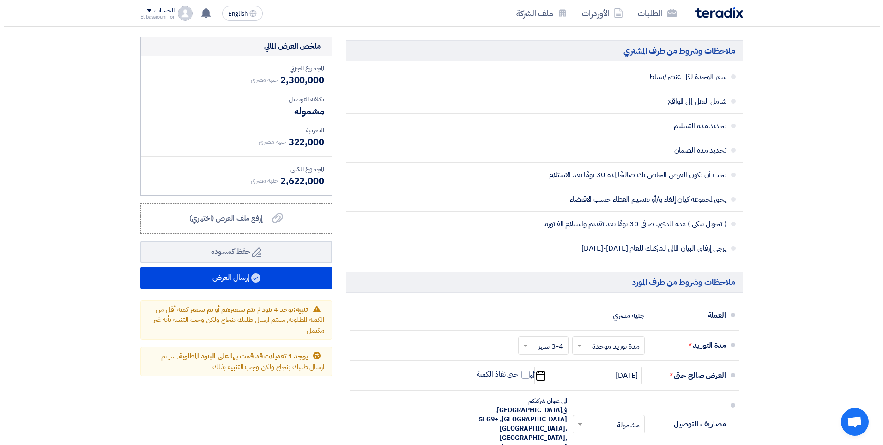
scroll to position [535, 0]
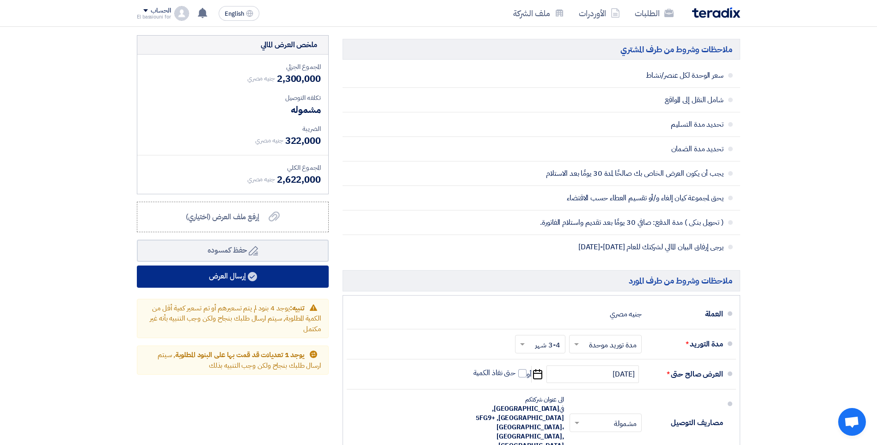
click at [162, 284] on button "إرسال العرض" at bounding box center [233, 276] width 192 height 22
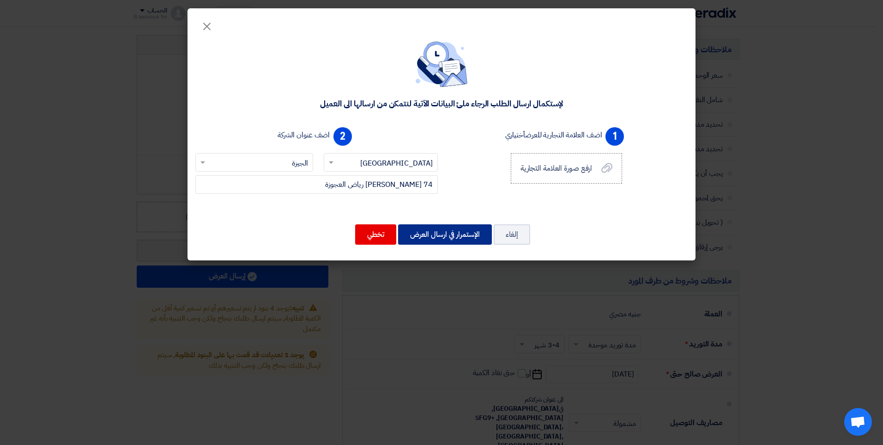
click at [445, 233] on button "الإستمرار في ارسال العرض" at bounding box center [445, 234] width 94 height 20
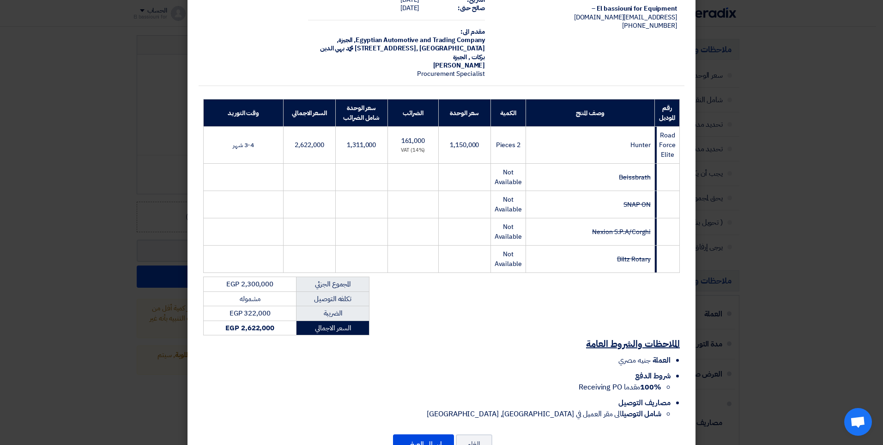
scroll to position [83, 0]
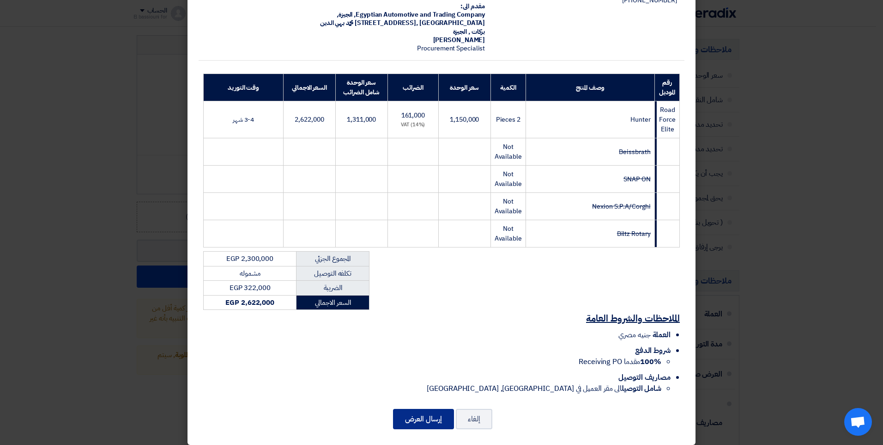
click at [429, 408] on button "إرسال العرض" at bounding box center [423, 418] width 61 height 20
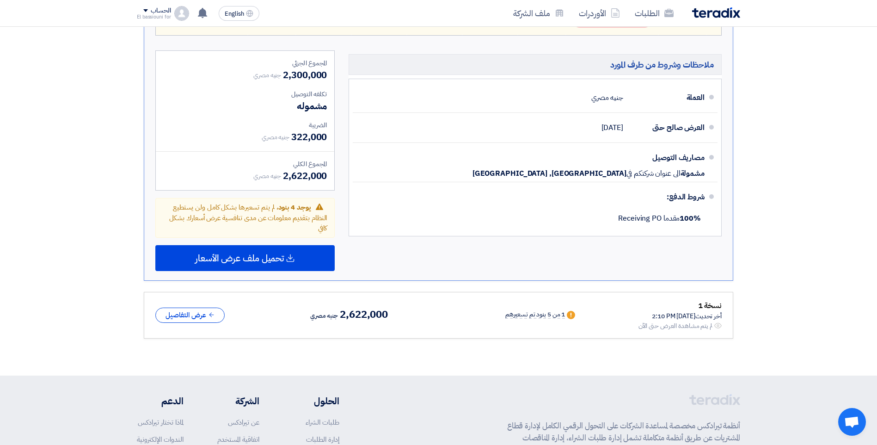
scroll to position [516, 0]
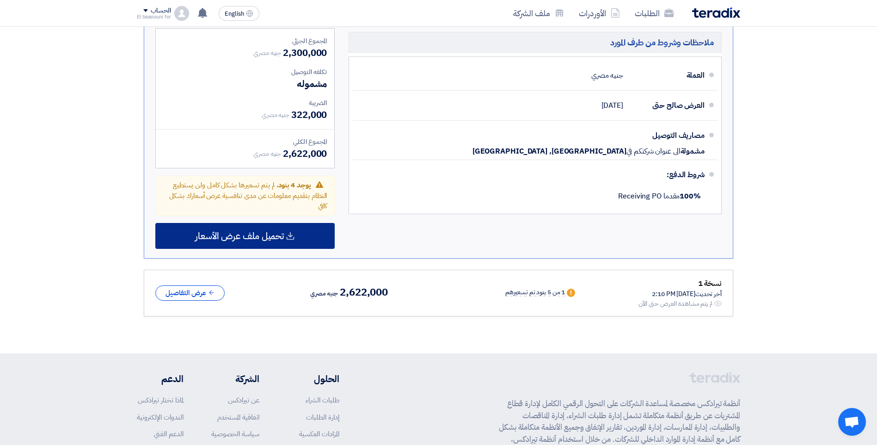
click at [247, 244] on div "تحميل ملف عرض الأسعار" at bounding box center [244, 236] width 179 height 26
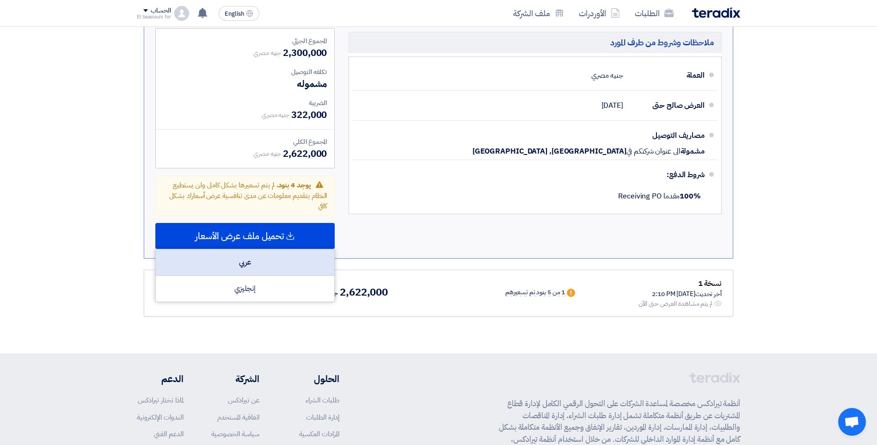
click at [247, 258] on div "عربي" at bounding box center [245, 262] width 178 height 26
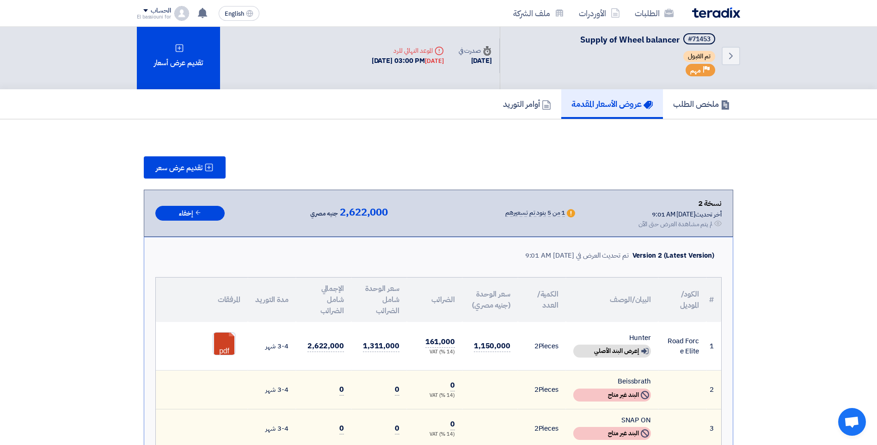
scroll to position [0, 0]
